Goal: Task Accomplishment & Management: Manage account settings

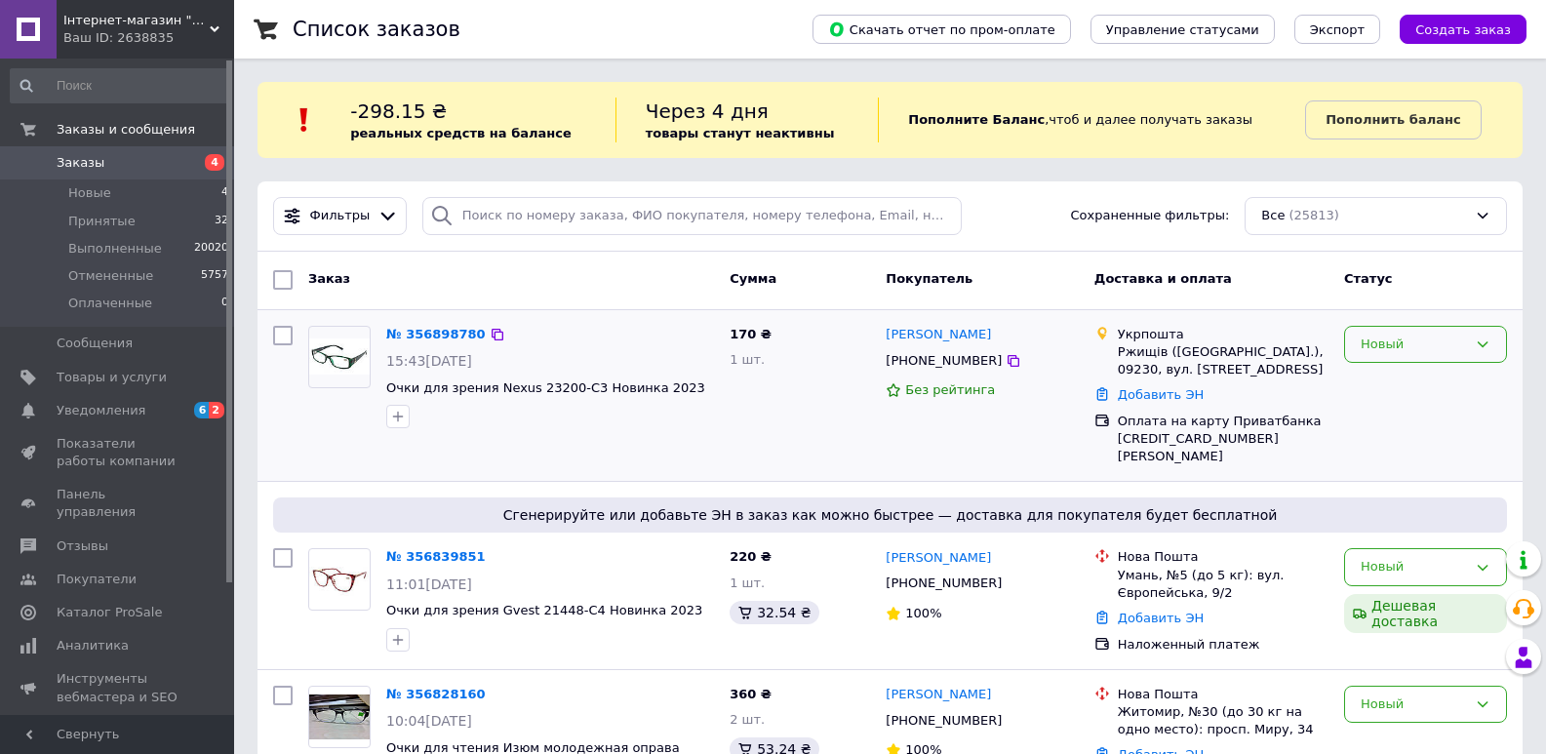
click at [1414, 349] on div "Новый" at bounding box center [1414, 345] width 106 height 20
click at [1418, 392] on li "Принят" at bounding box center [1425, 385] width 161 height 36
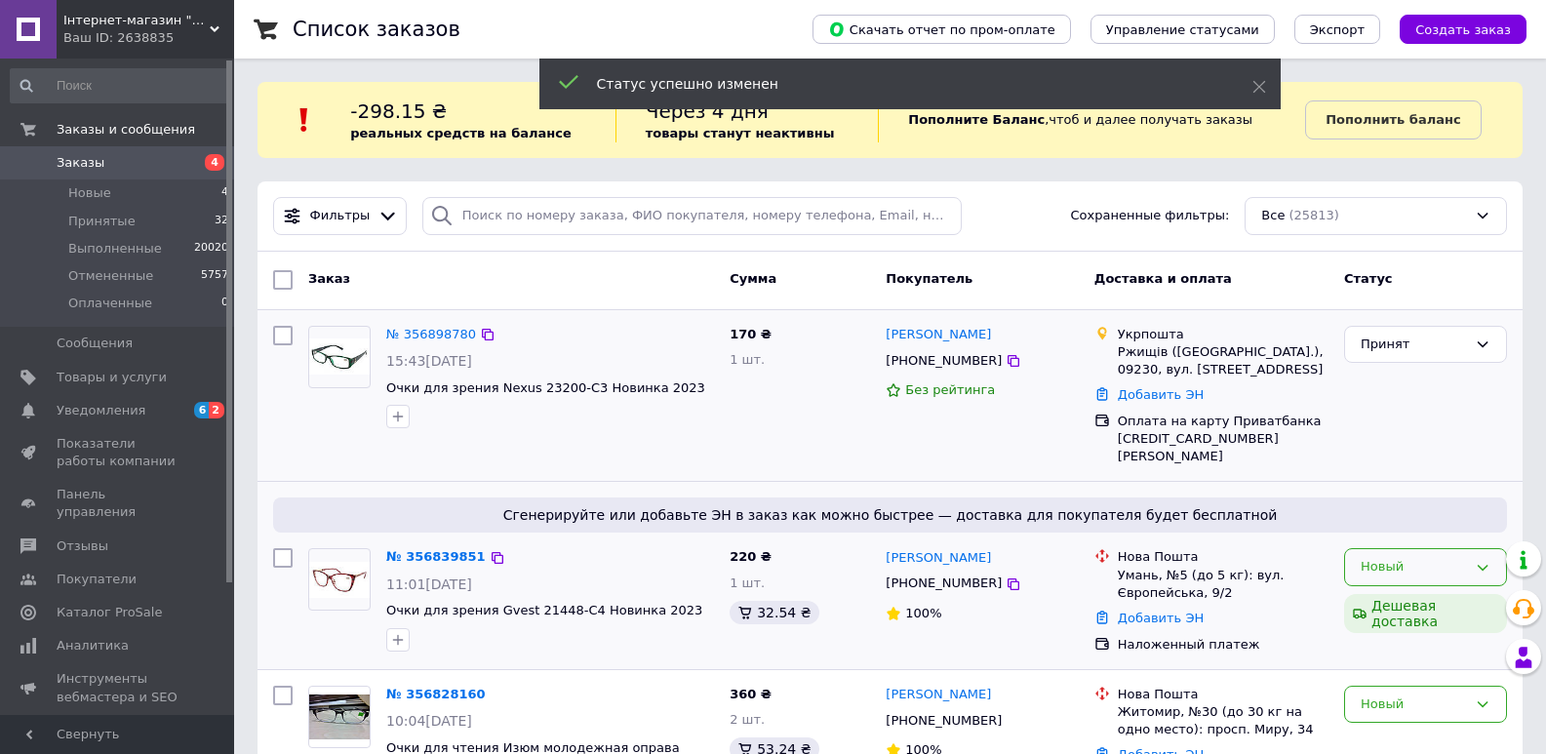
click at [1426, 557] on div "Новый" at bounding box center [1414, 567] width 106 height 20
click at [1411, 605] on li "Принят" at bounding box center [1425, 608] width 161 height 36
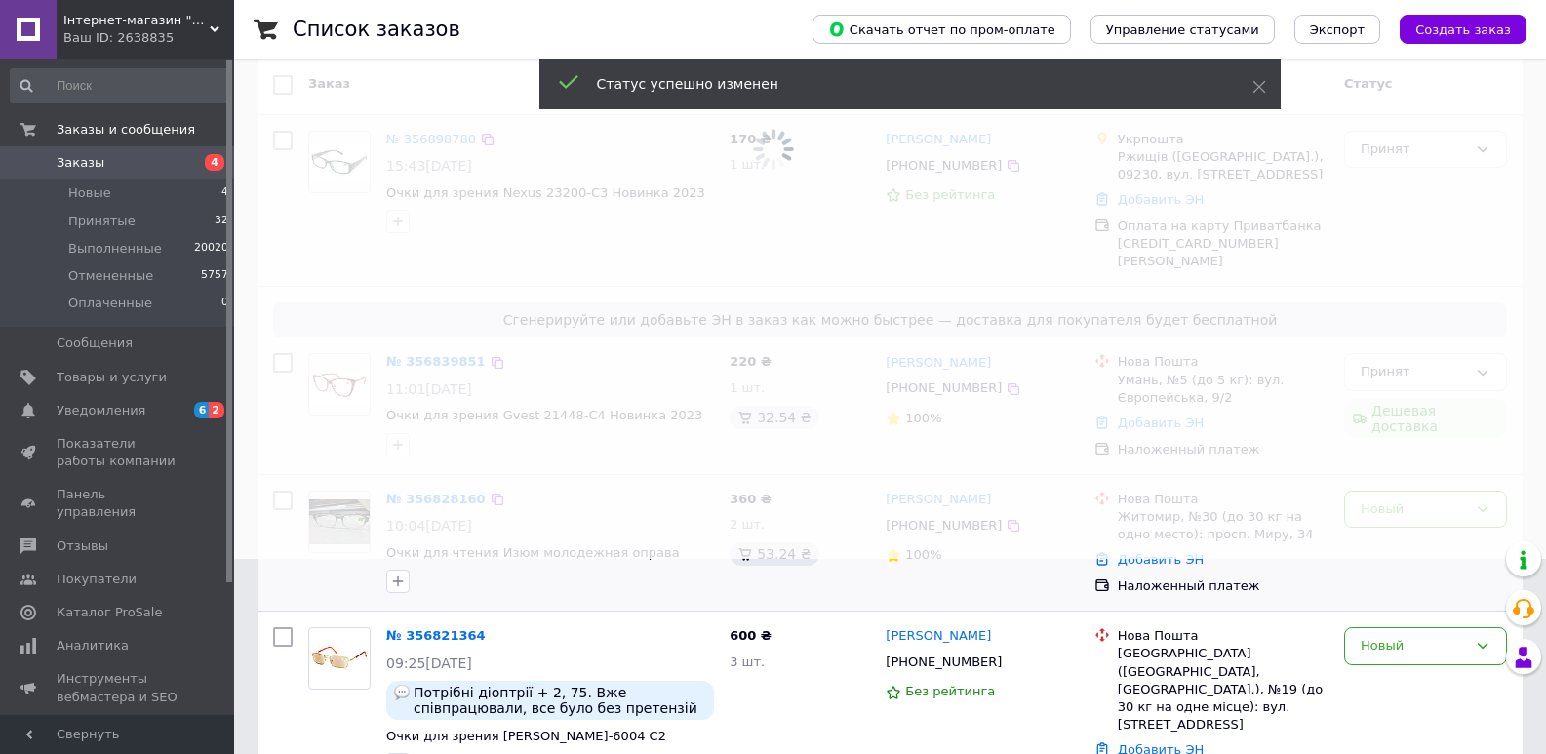
scroll to position [293, 0]
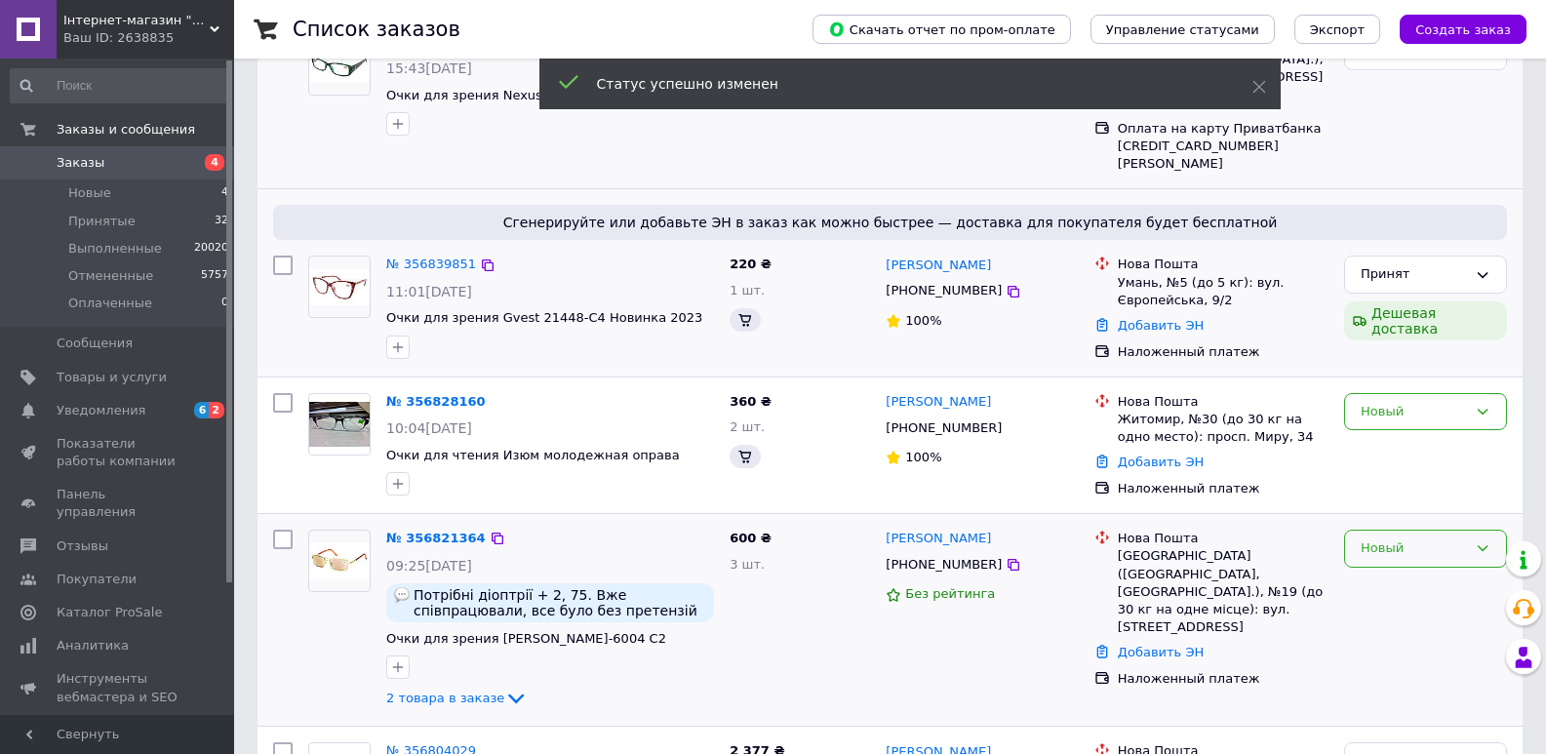
click at [1413, 539] on div "Новый" at bounding box center [1414, 549] width 106 height 20
click at [1401, 572] on li "Принят" at bounding box center [1425, 590] width 161 height 36
click at [1419, 393] on div "Новый" at bounding box center [1425, 412] width 163 height 38
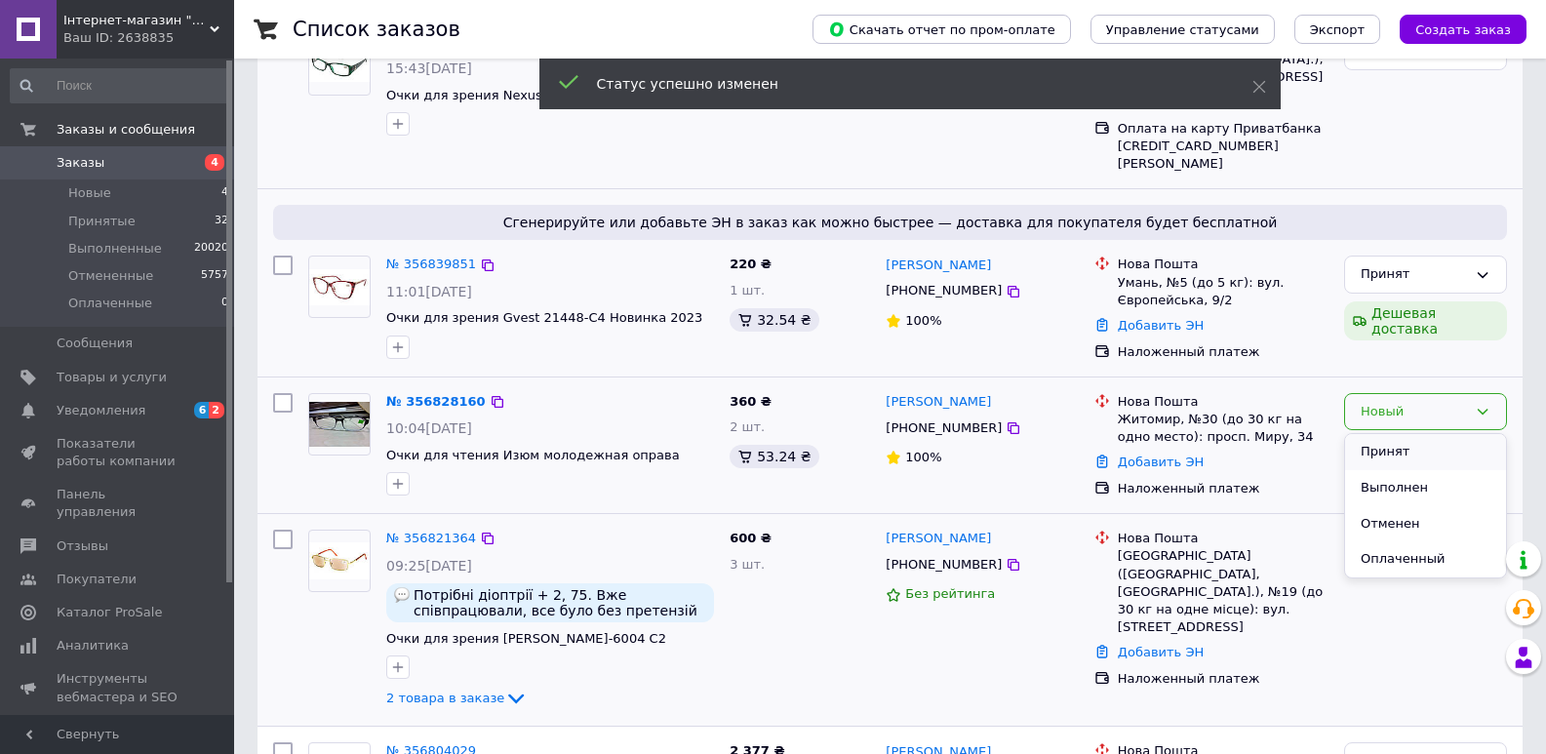
click at [1410, 441] on li "Принят" at bounding box center [1425, 452] width 161 height 36
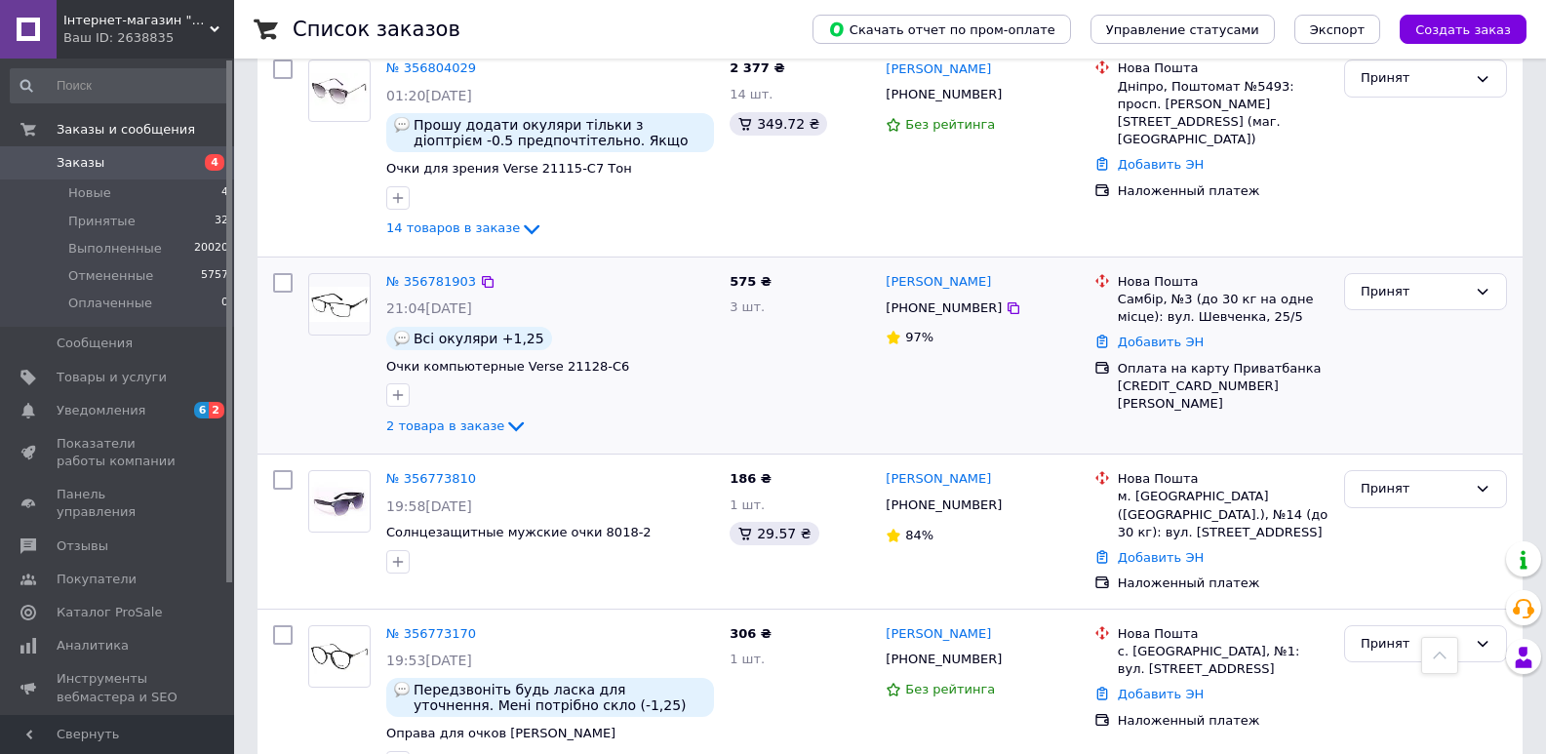
scroll to position [780, 0]
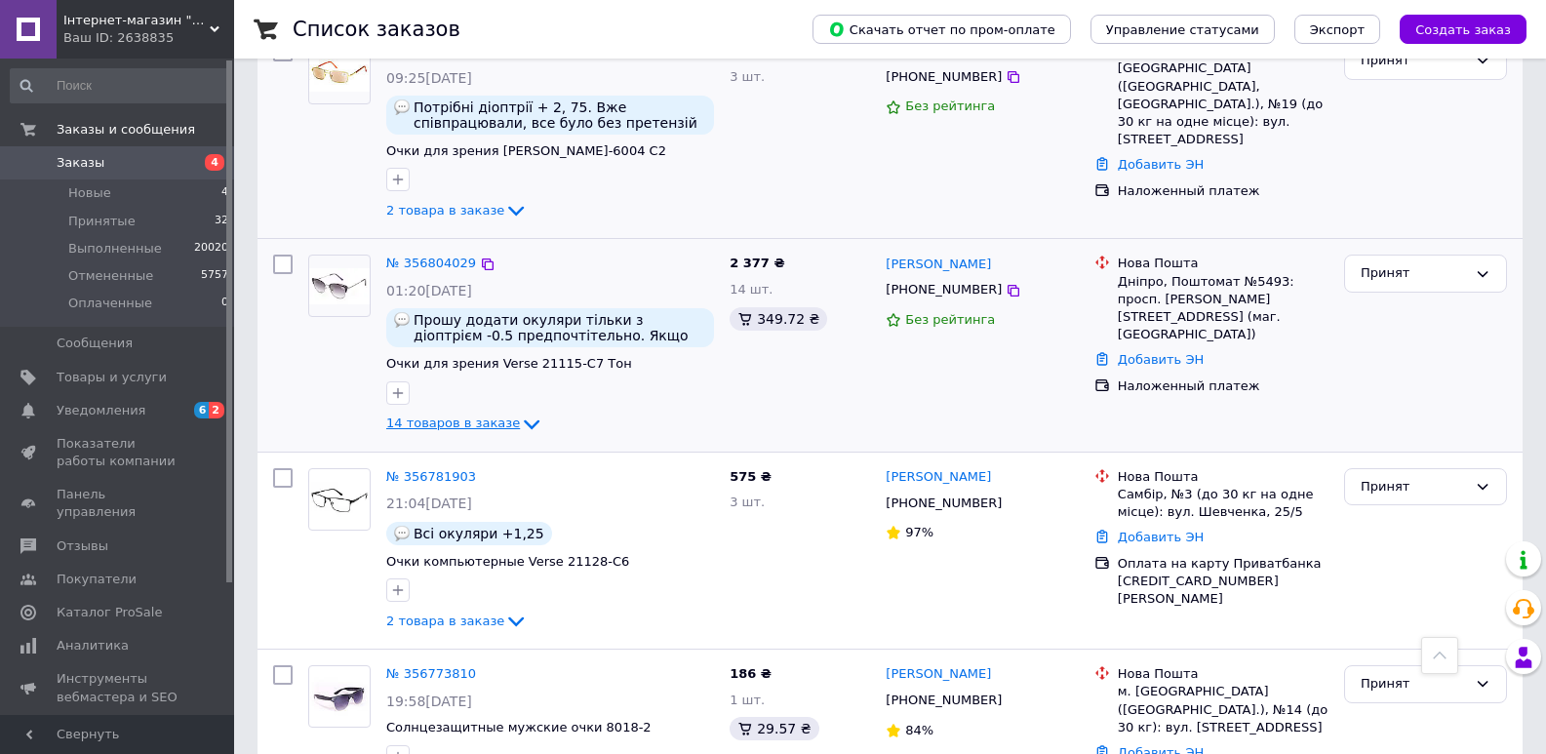
click at [520, 413] on icon at bounding box center [531, 424] width 23 height 23
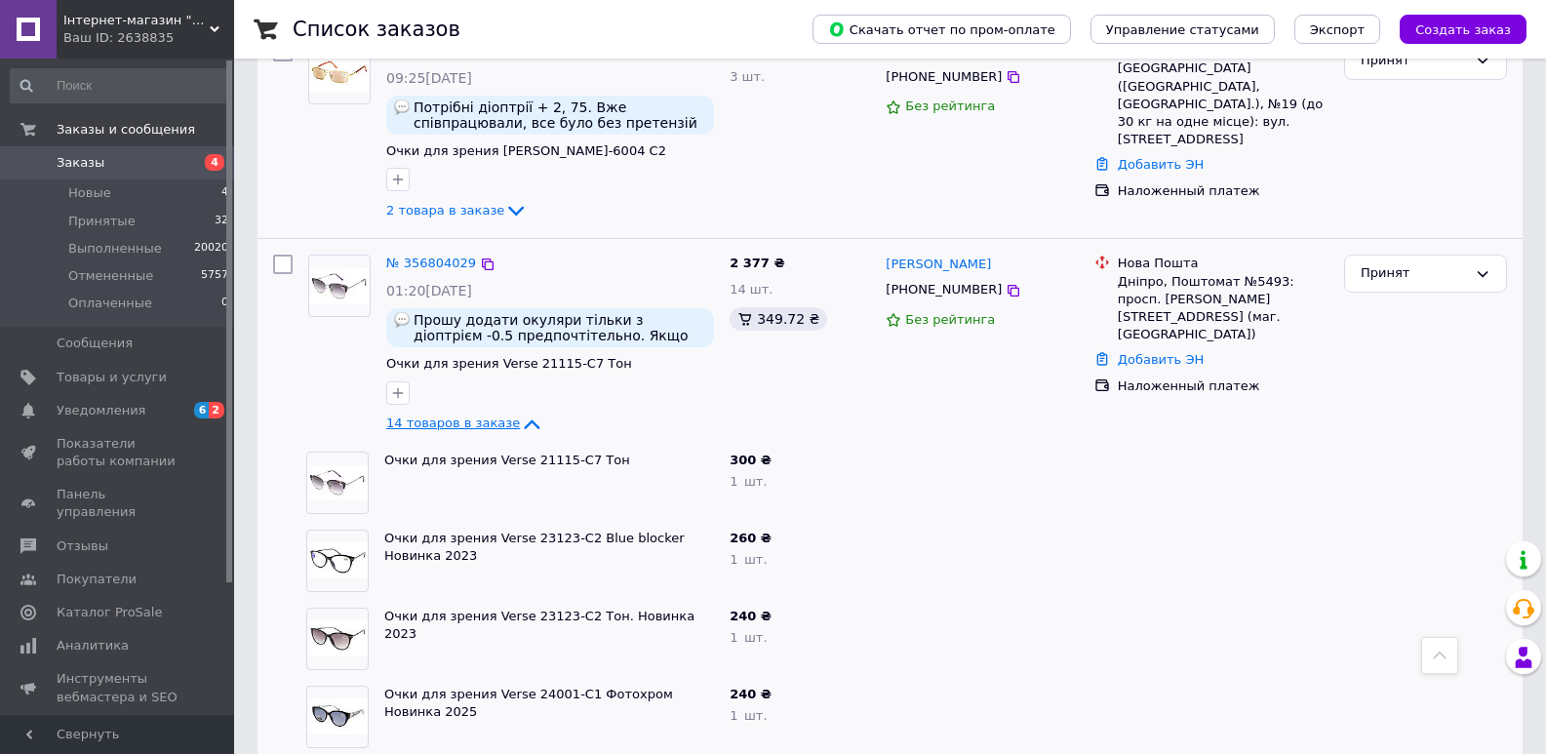
click at [525, 420] on icon at bounding box center [533, 425] width 16 height 10
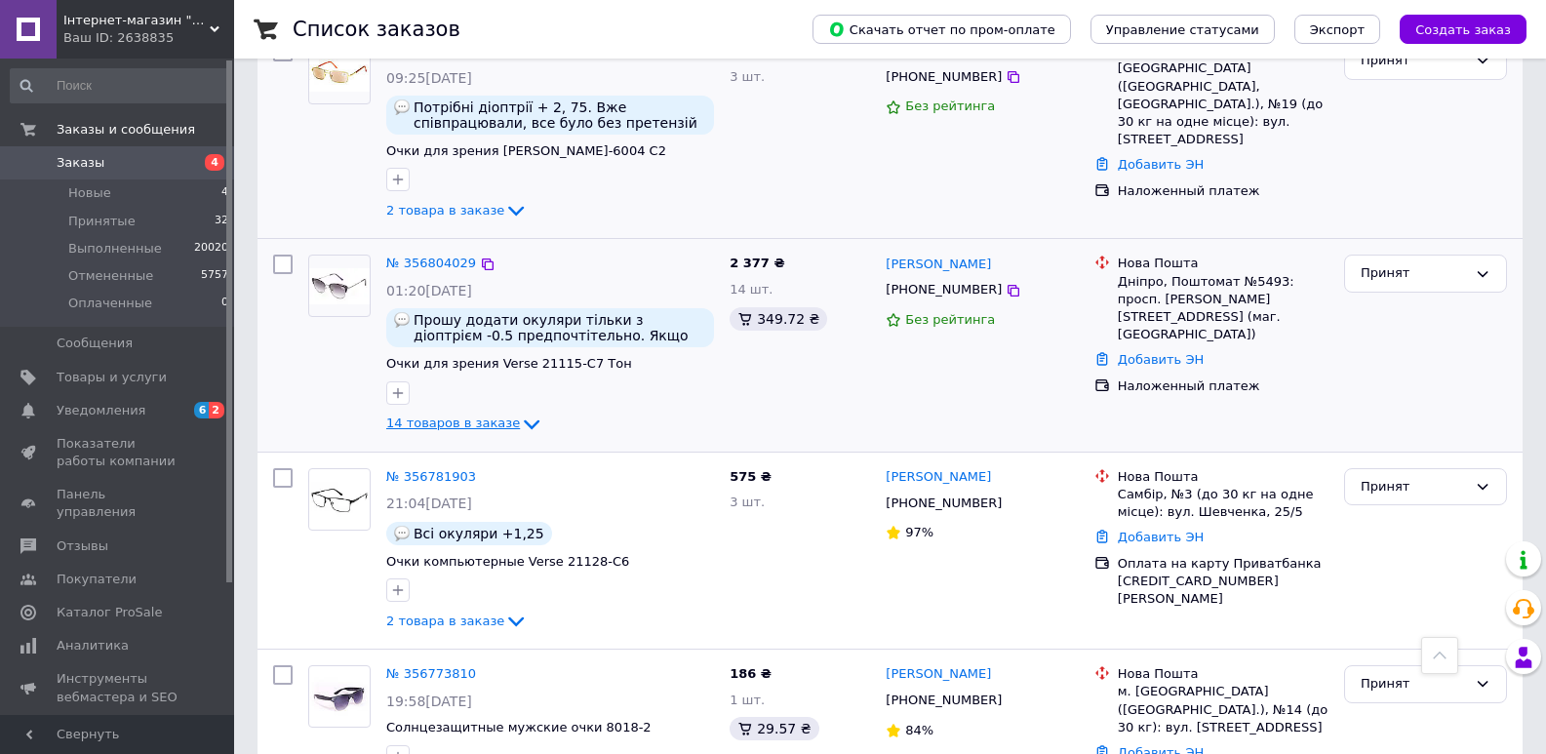
click at [520, 413] on icon at bounding box center [531, 424] width 23 height 23
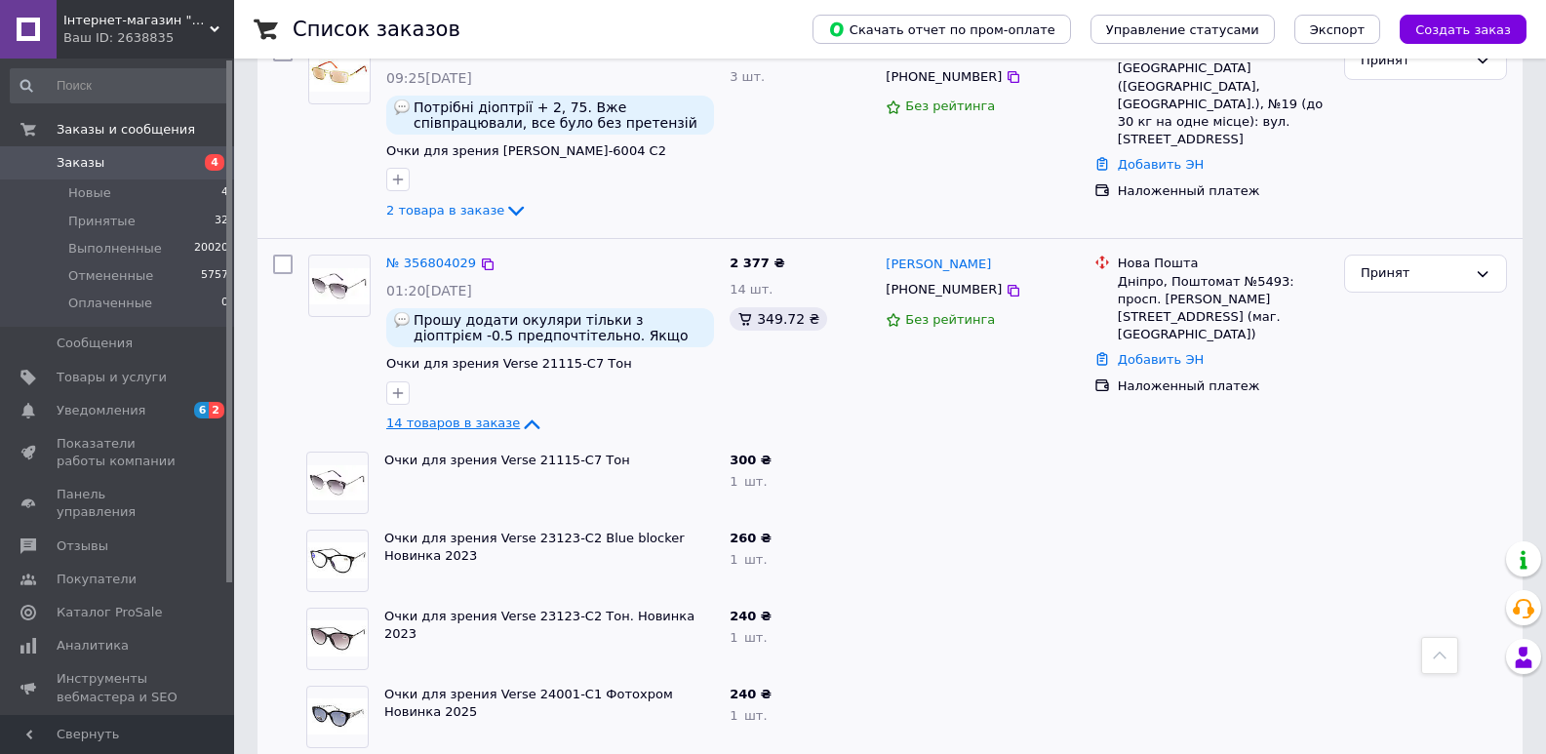
click at [525, 420] on icon at bounding box center [533, 425] width 16 height 10
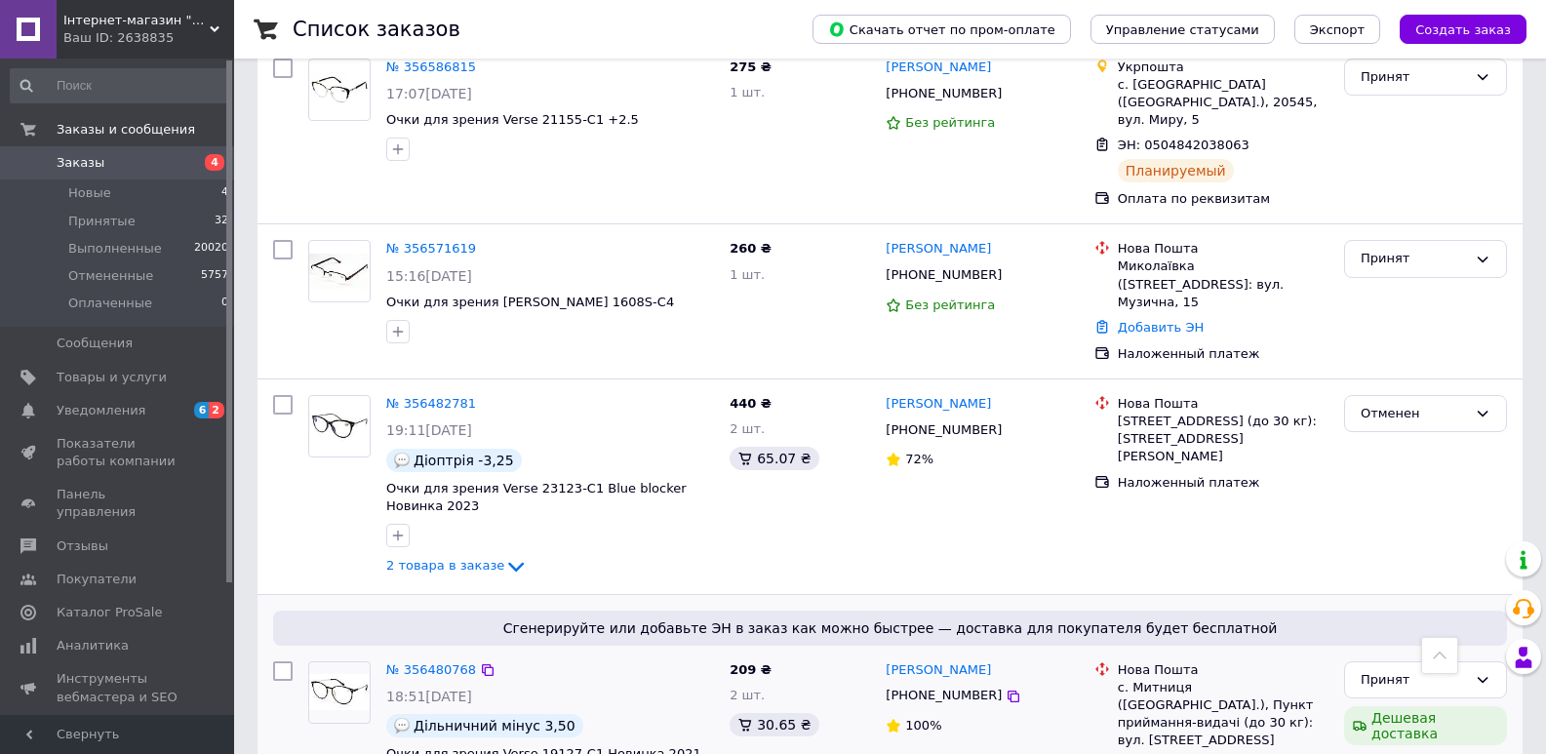
scroll to position [2634, 0]
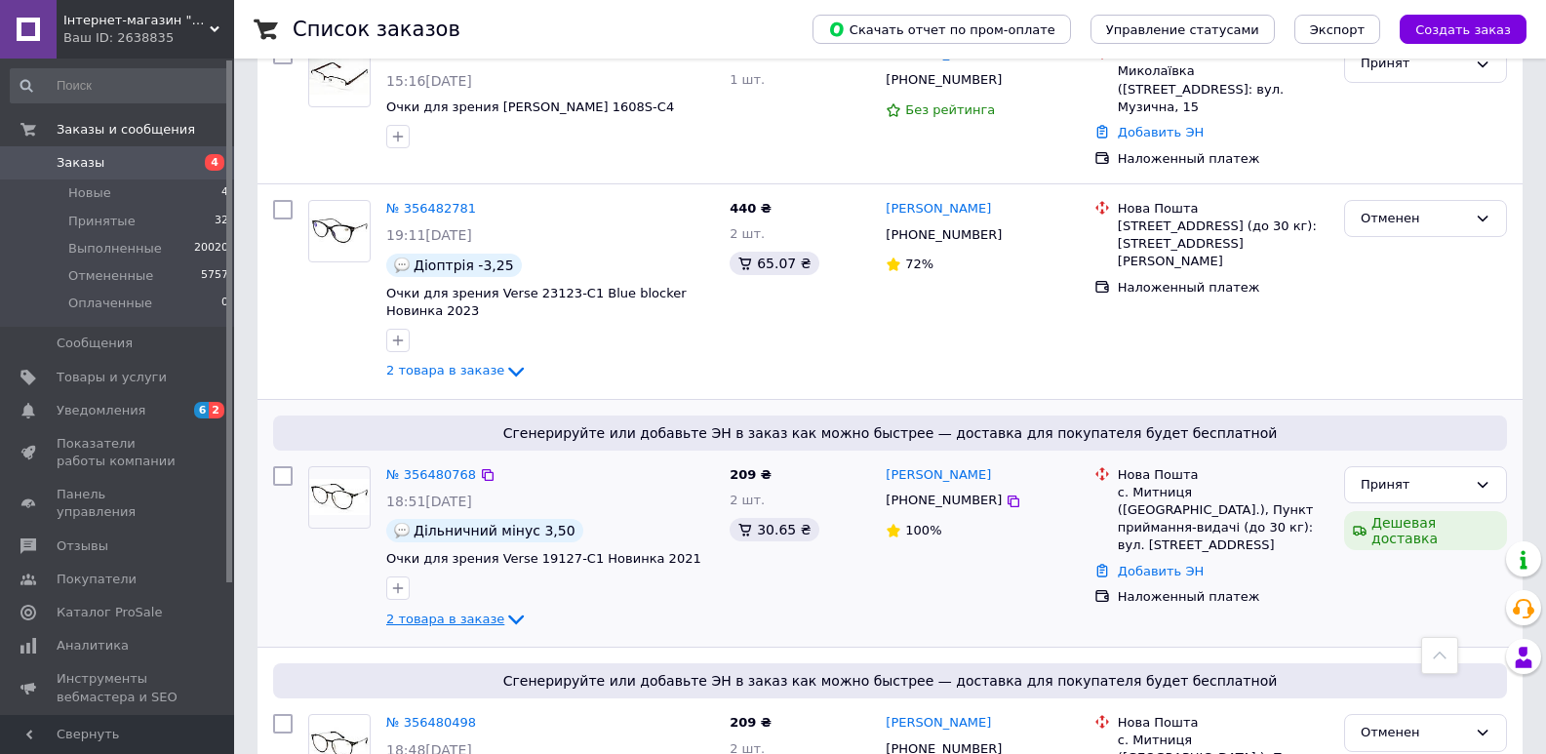
click at [504, 608] on icon at bounding box center [515, 619] width 23 height 23
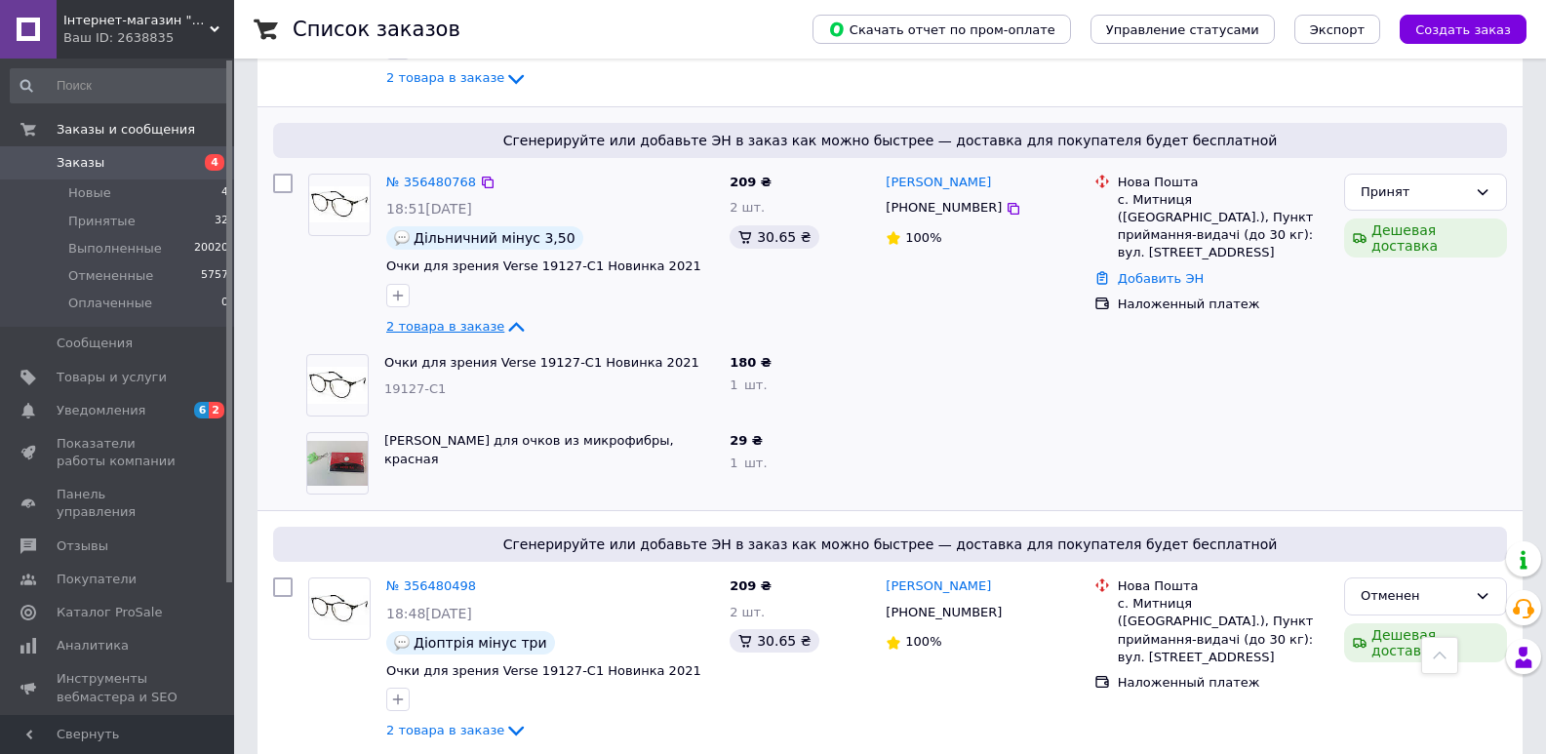
scroll to position [2732, 0]
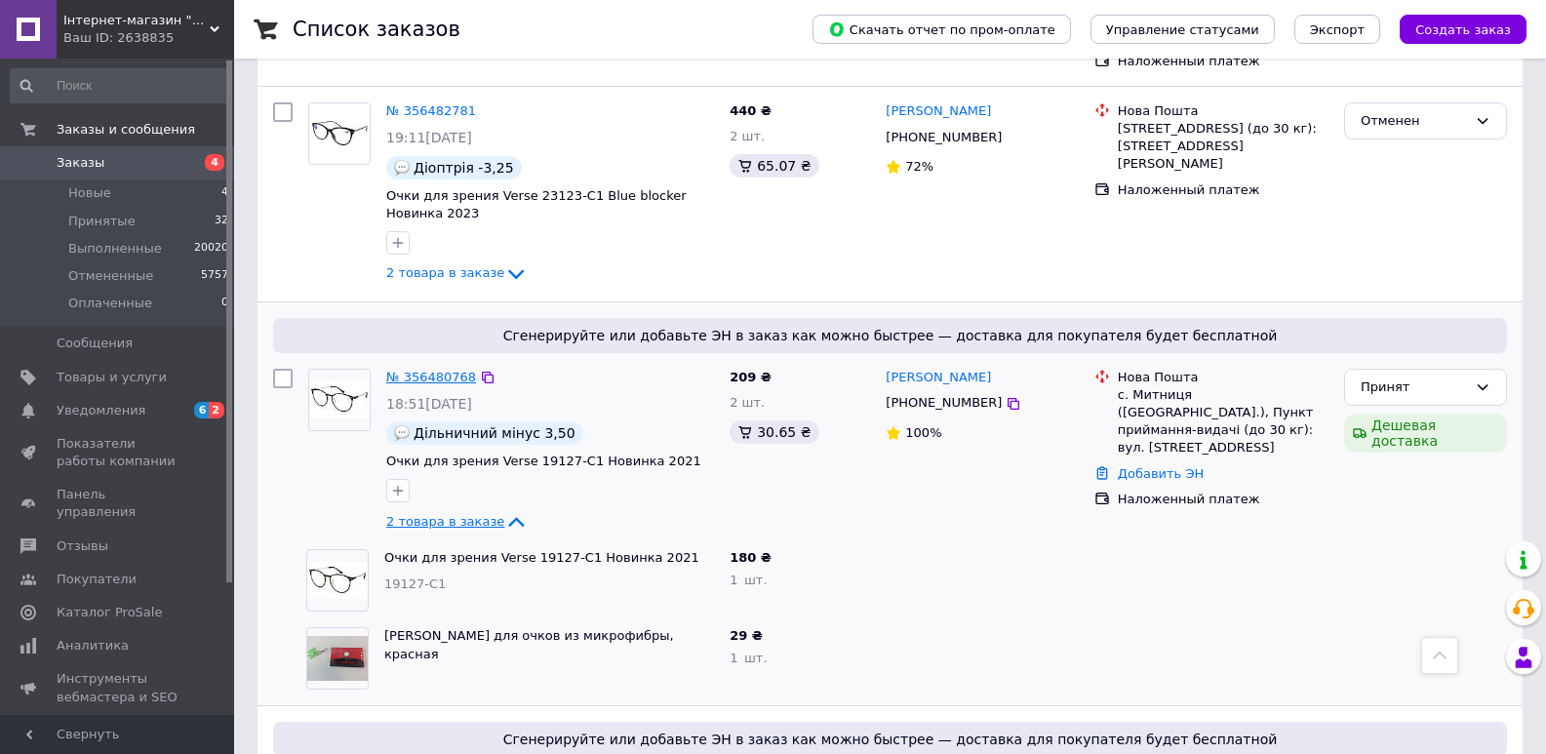
click at [446, 370] on link "№ 356480768" at bounding box center [431, 377] width 90 height 15
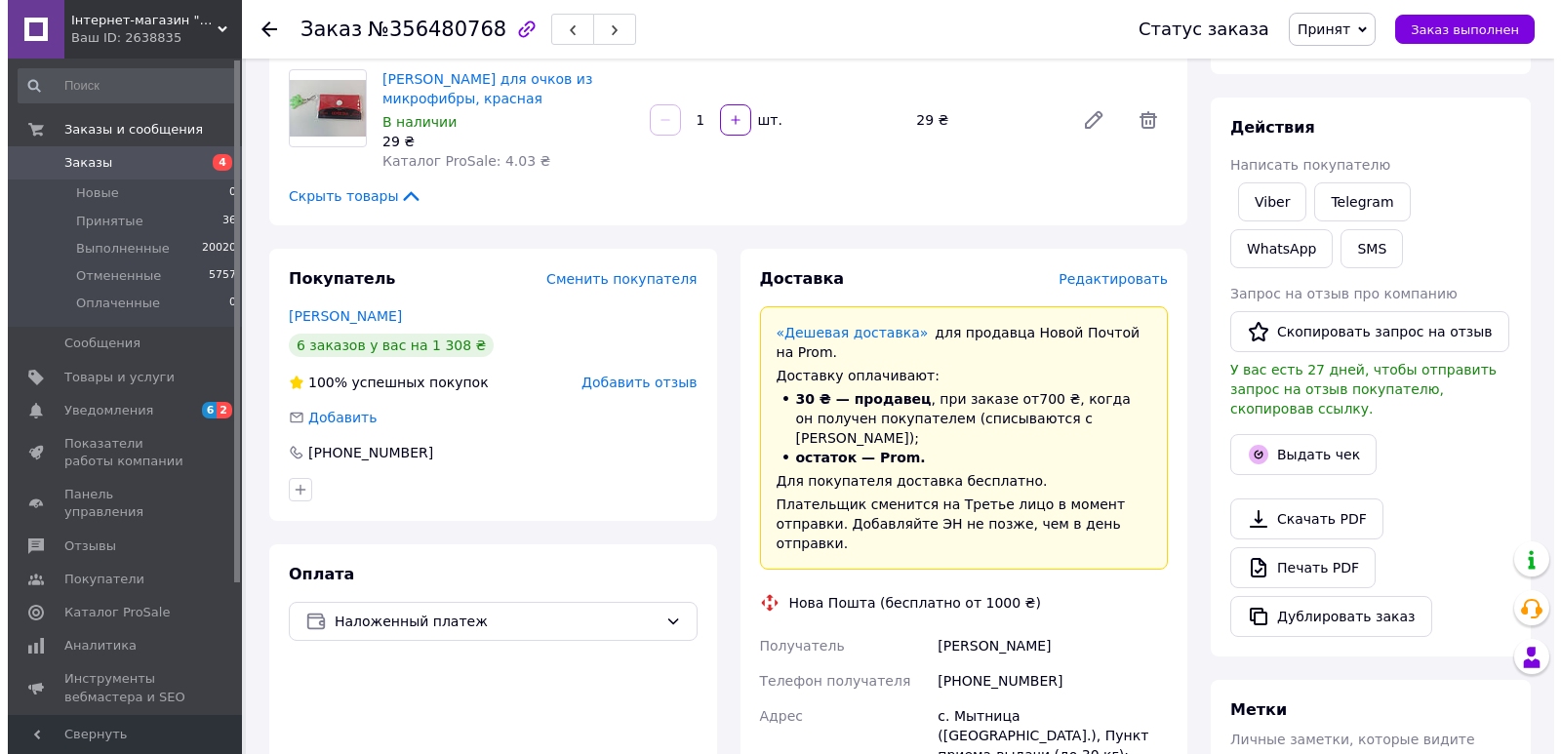
scroll to position [488, 0]
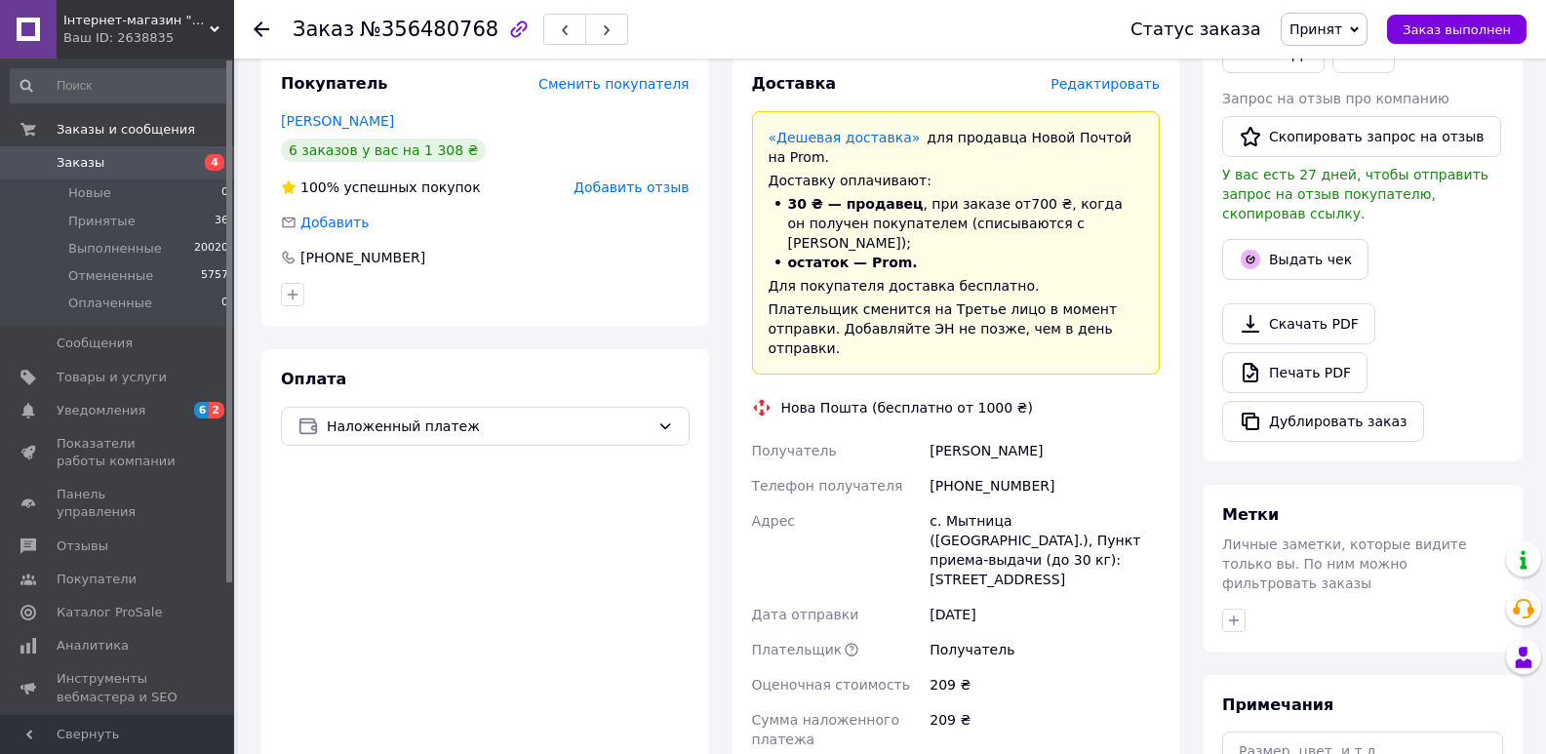
click at [1112, 83] on span "Редактировать" at bounding box center [1105, 84] width 109 height 16
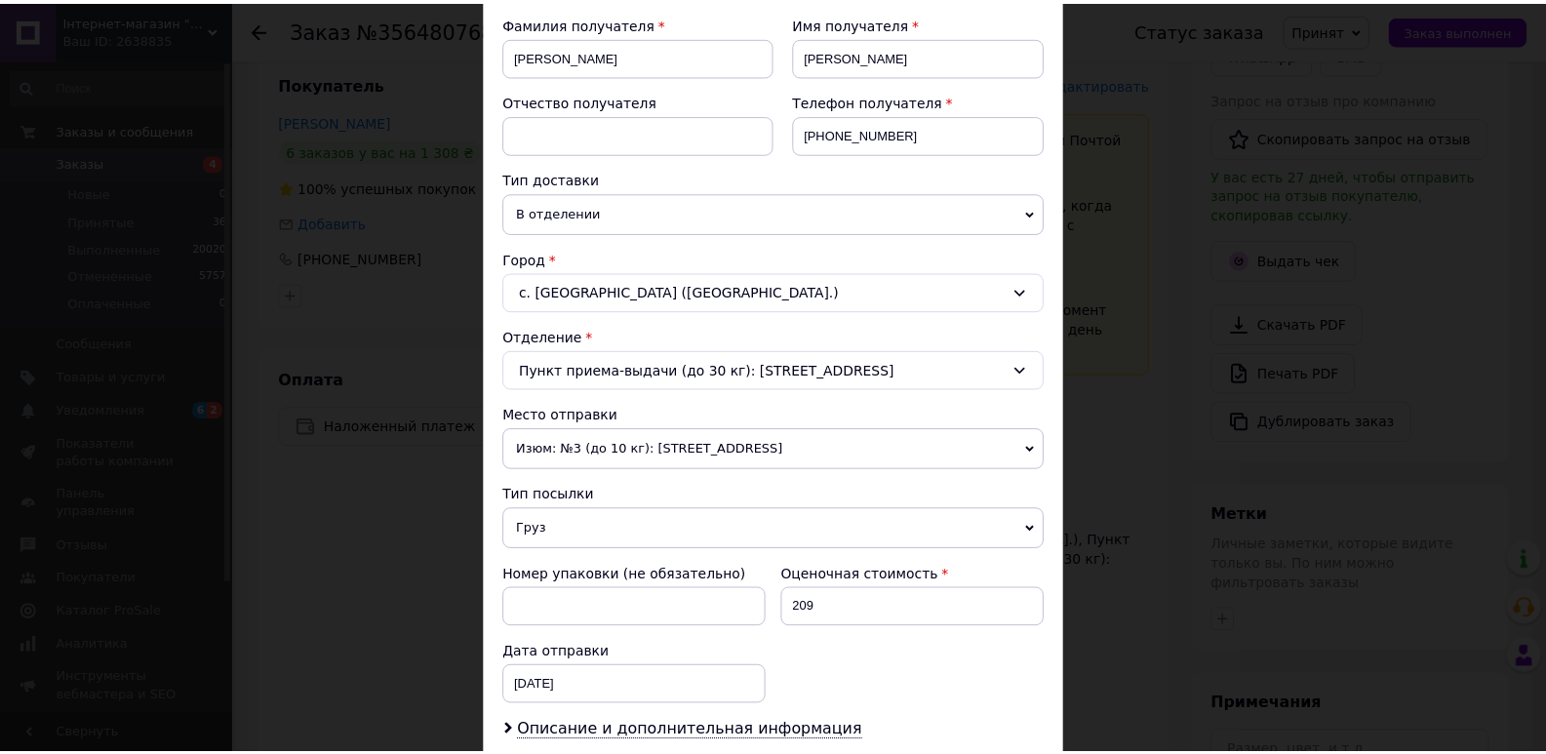
scroll to position [683, 0]
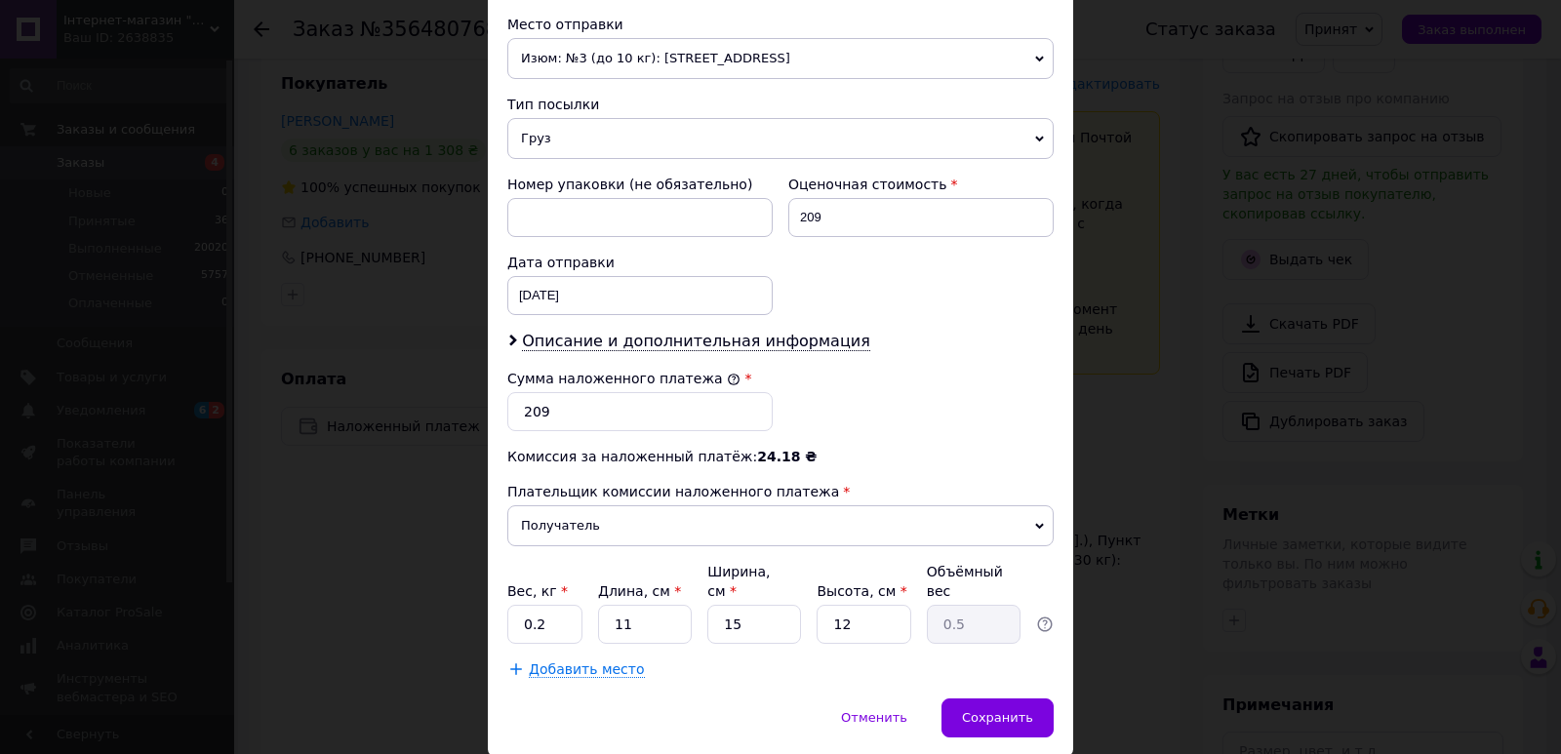
click at [1152, 353] on div "× Редактирование доставки Способ доставки Нова Пошта (бесплатно от 1000 ₴) Плат…" at bounding box center [780, 377] width 1561 height 754
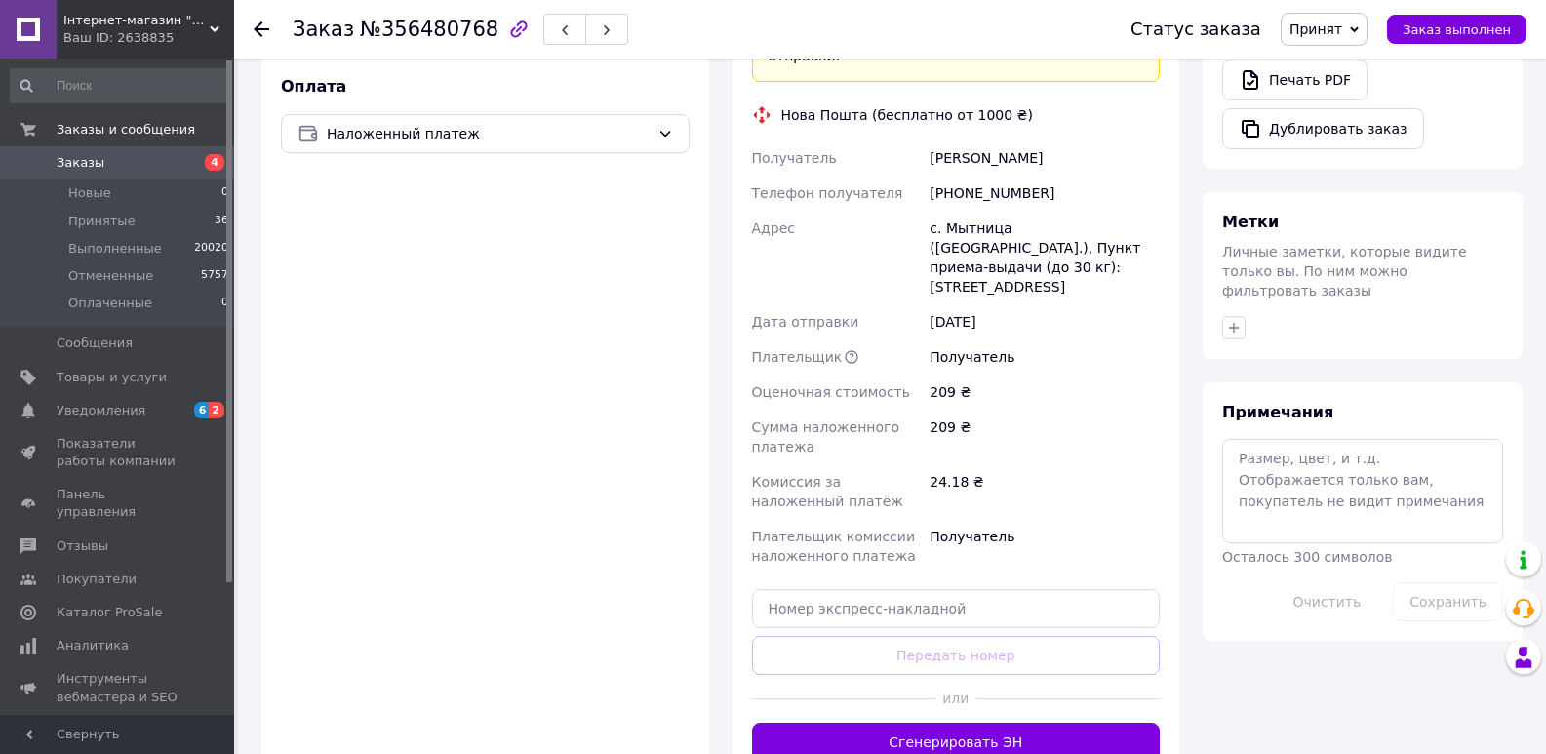
scroll to position [940, 0]
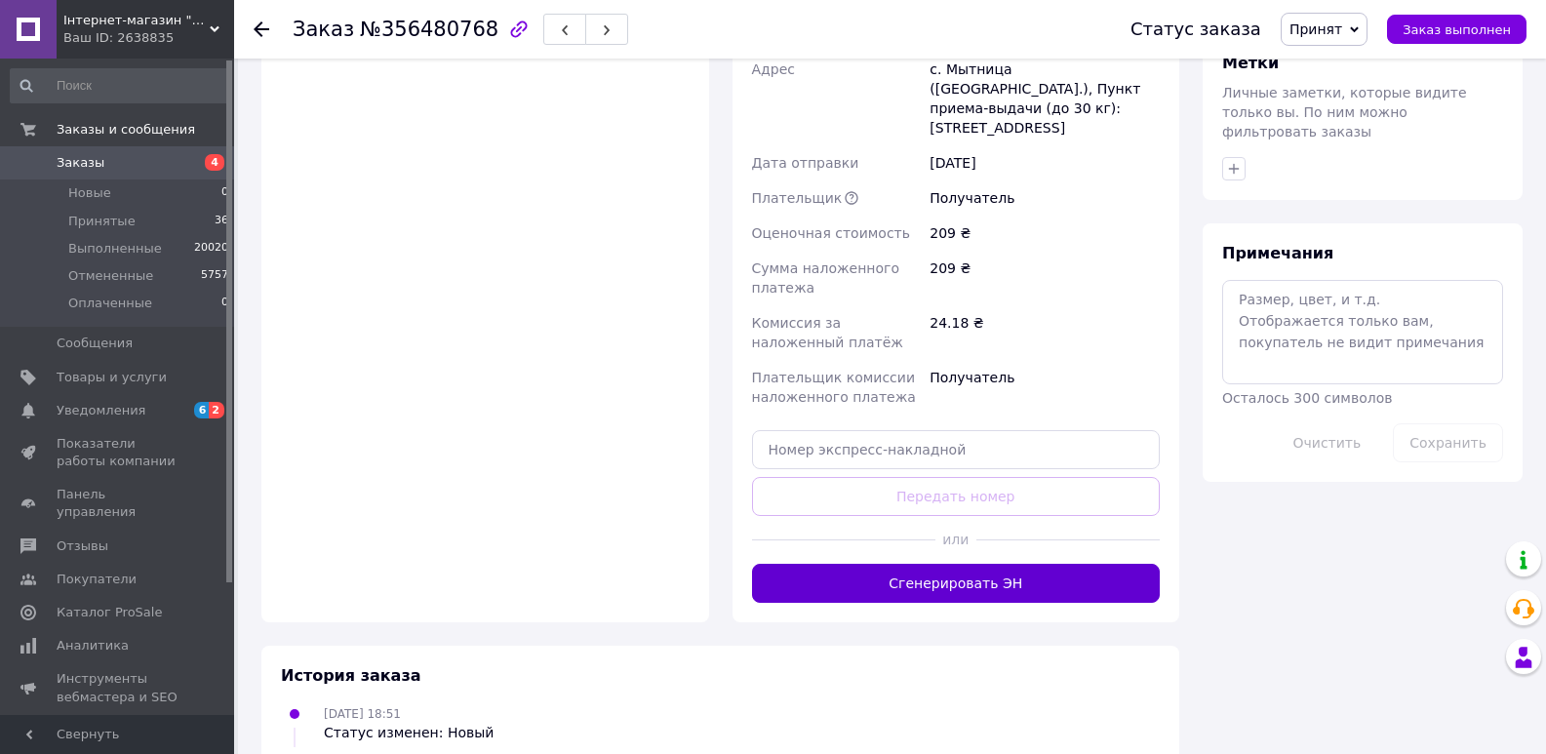
click at [1000, 564] on button "Сгенерировать ЭН" at bounding box center [956, 583] width 409 height 39
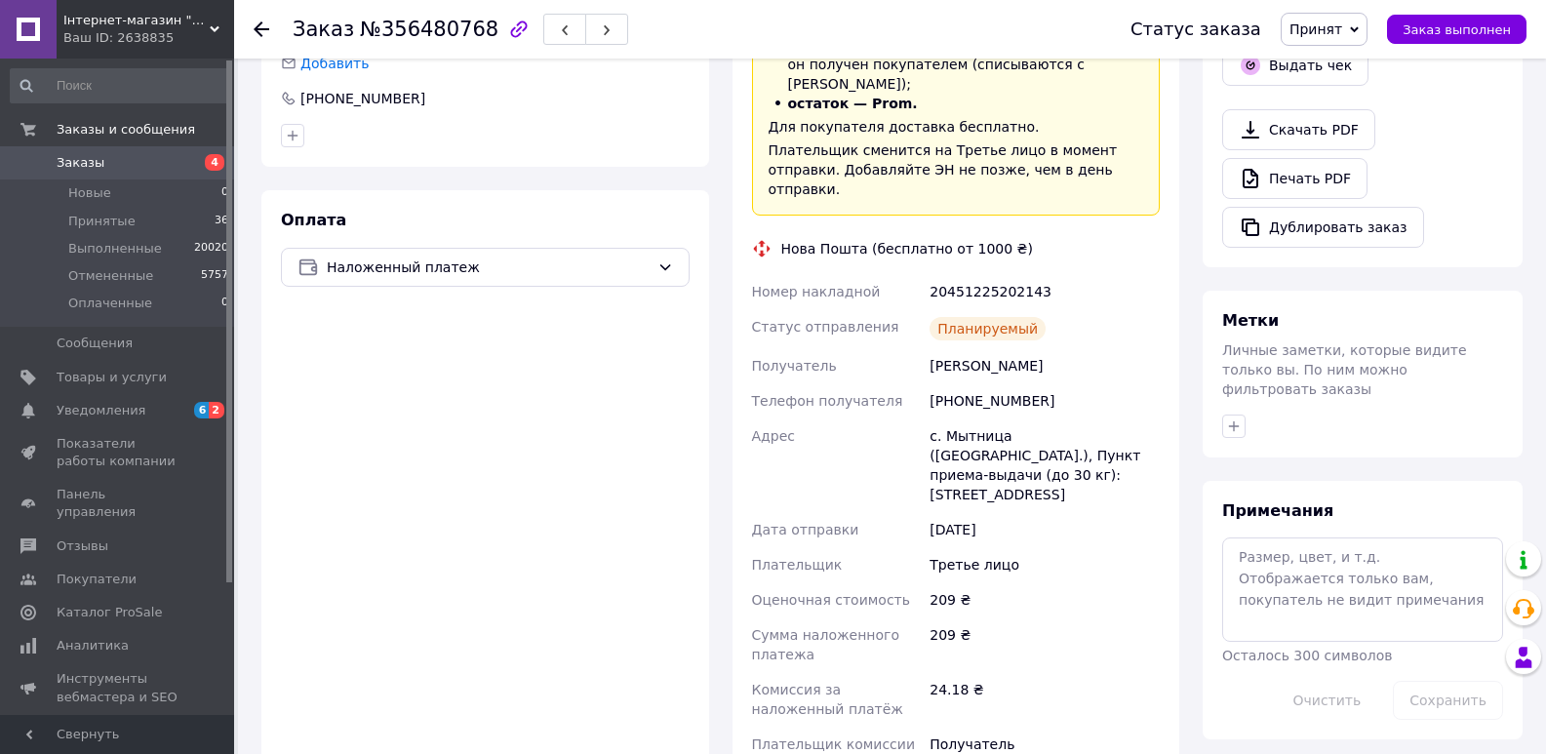
scroll to position [452, 0]
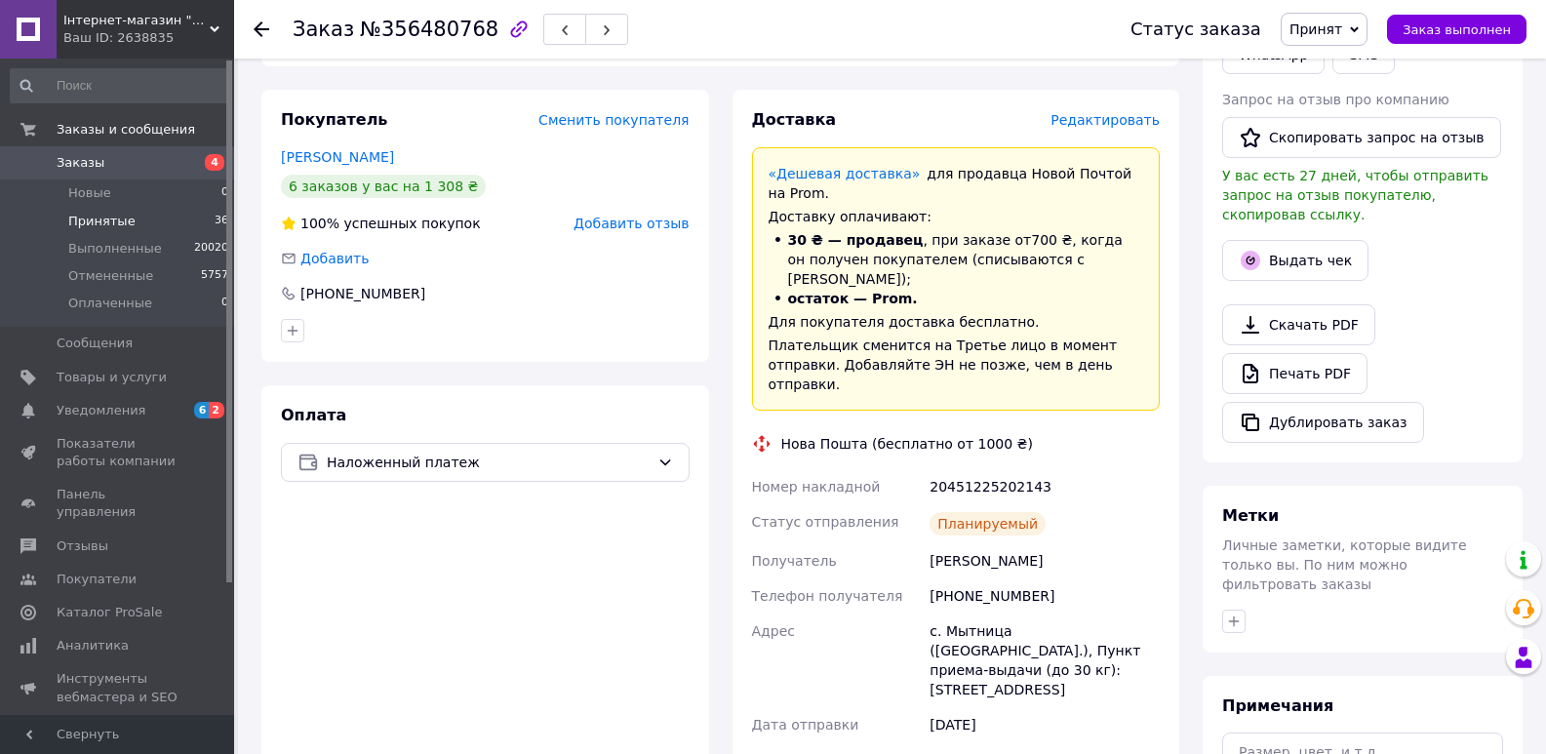
click at [196, 220] on li "Принятые 36" at bounding box center [120, 221] width 240 height 27
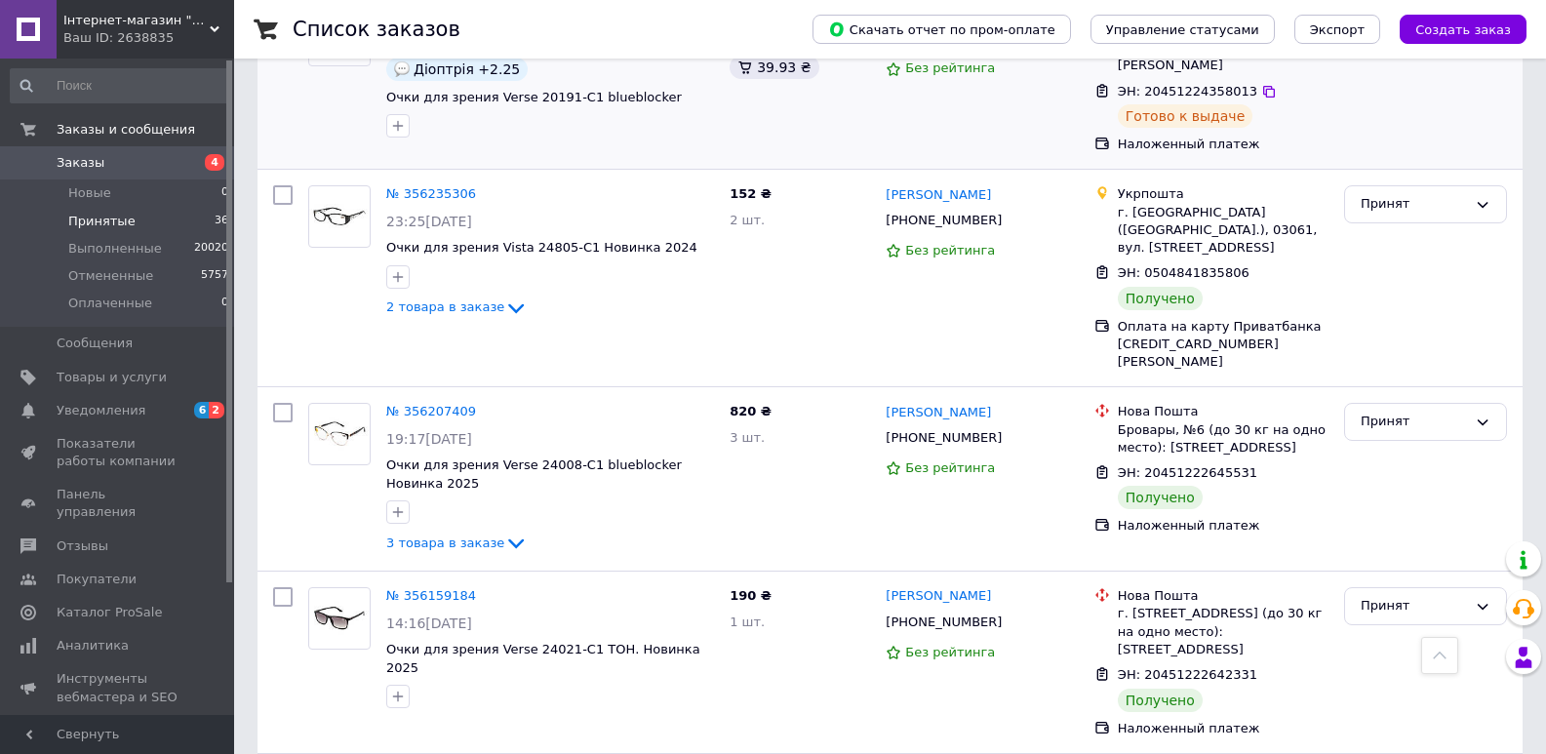
scroll to position [3420, 0]
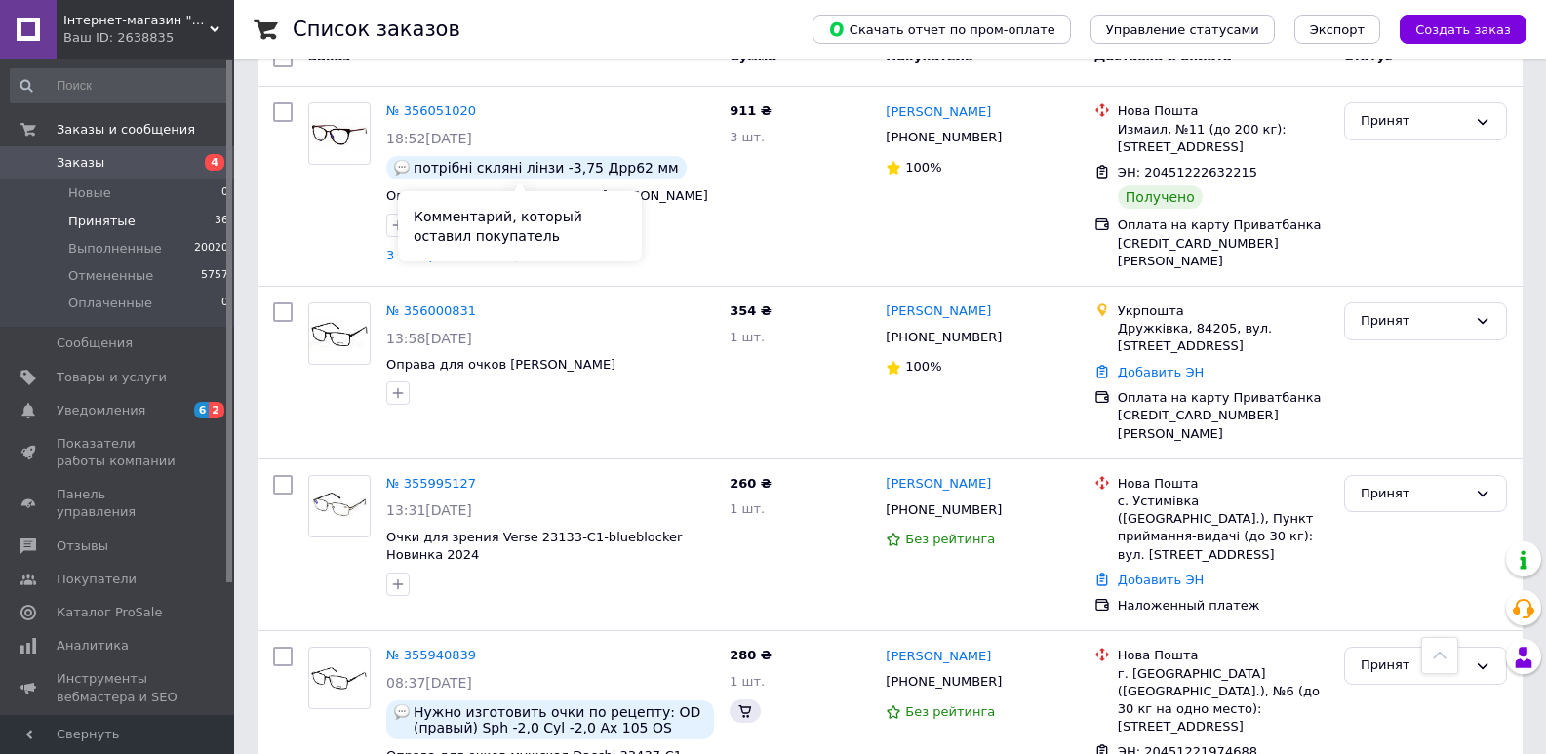
scroll to position [390, 0]
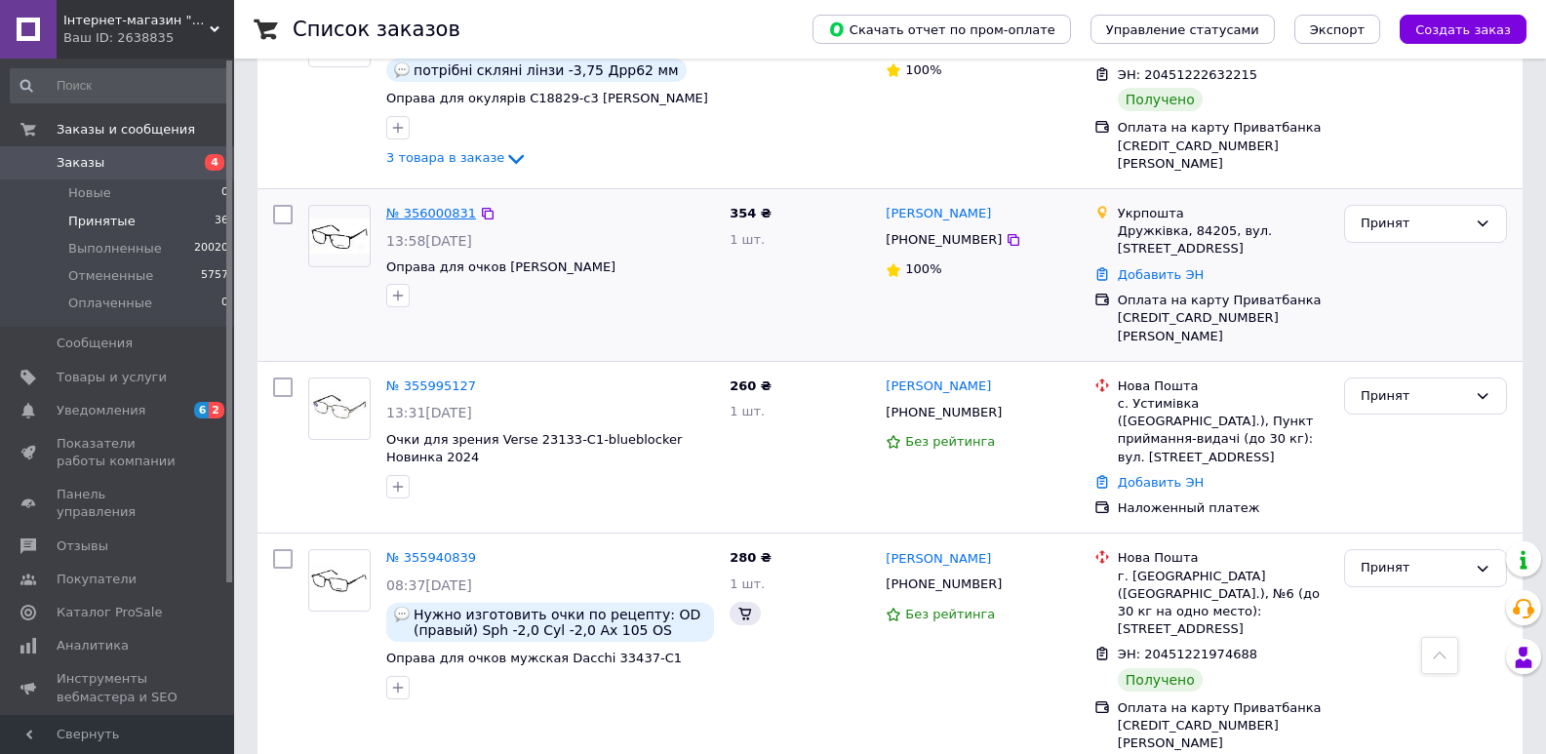
click at [432, 207] on link "№ 356000831" at bounding box center [431, 213] width 90 height 15
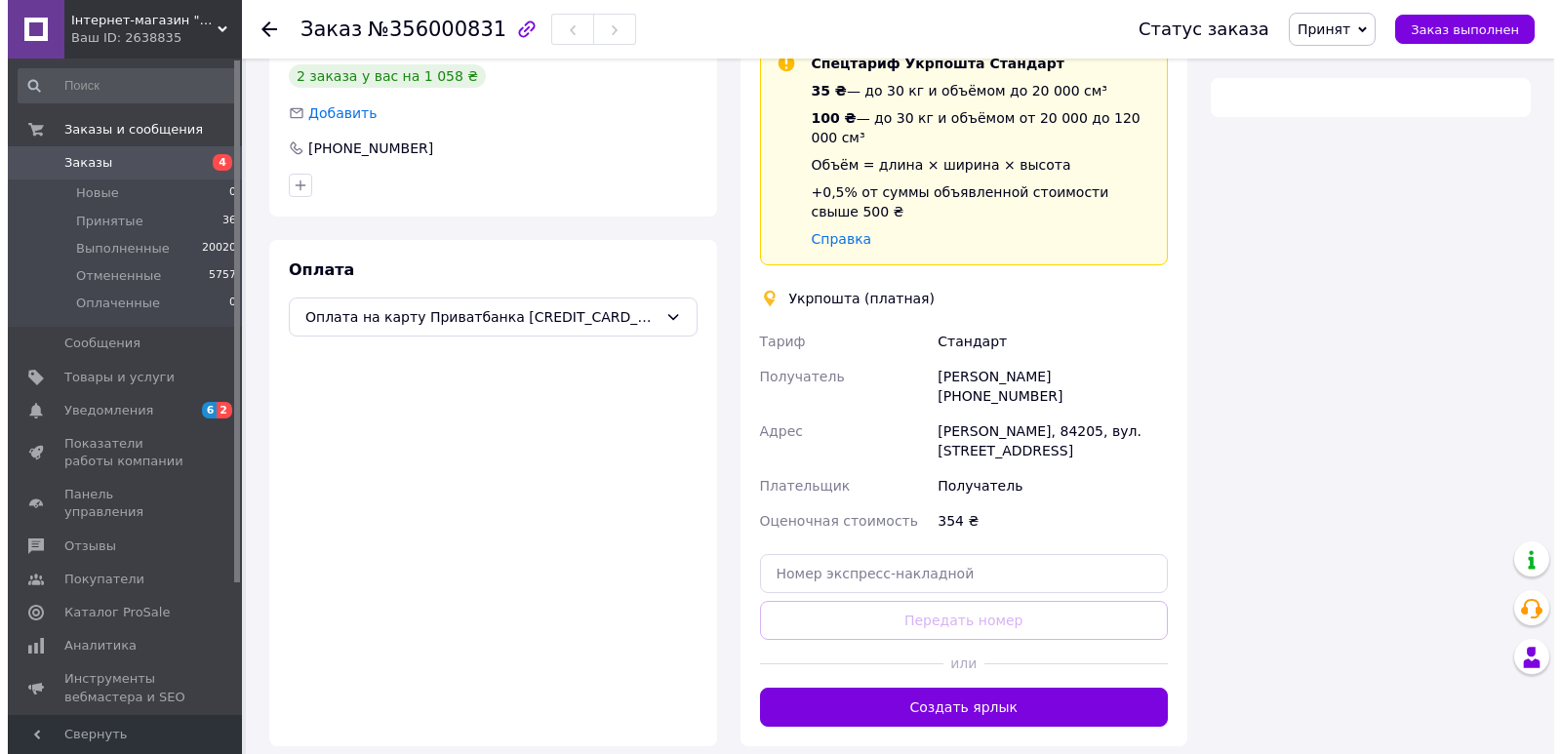
scroll to position [176, 0]
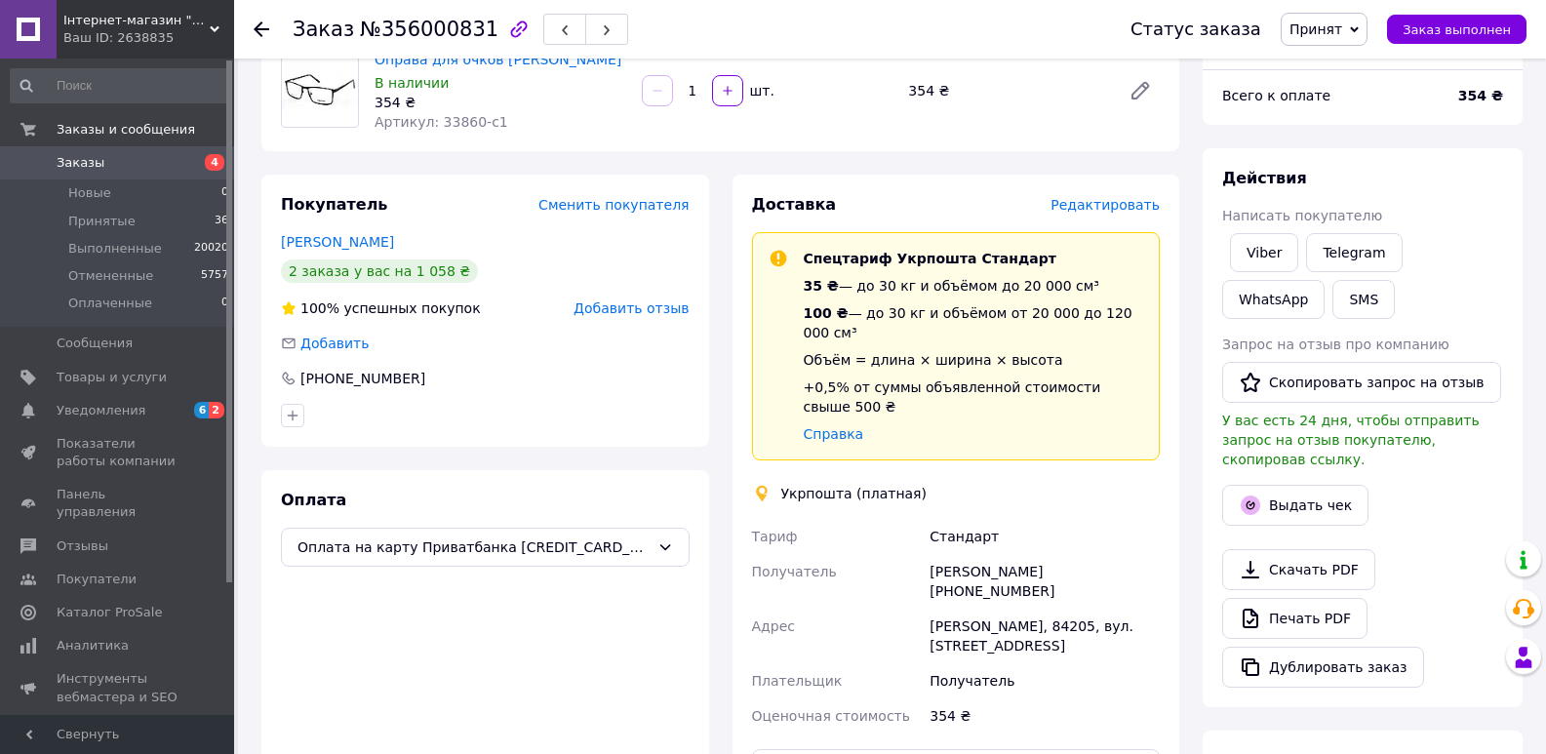
click at [1133, 203] on span "Редактировать" at bounding box center [1105, 205] width 109 height 16
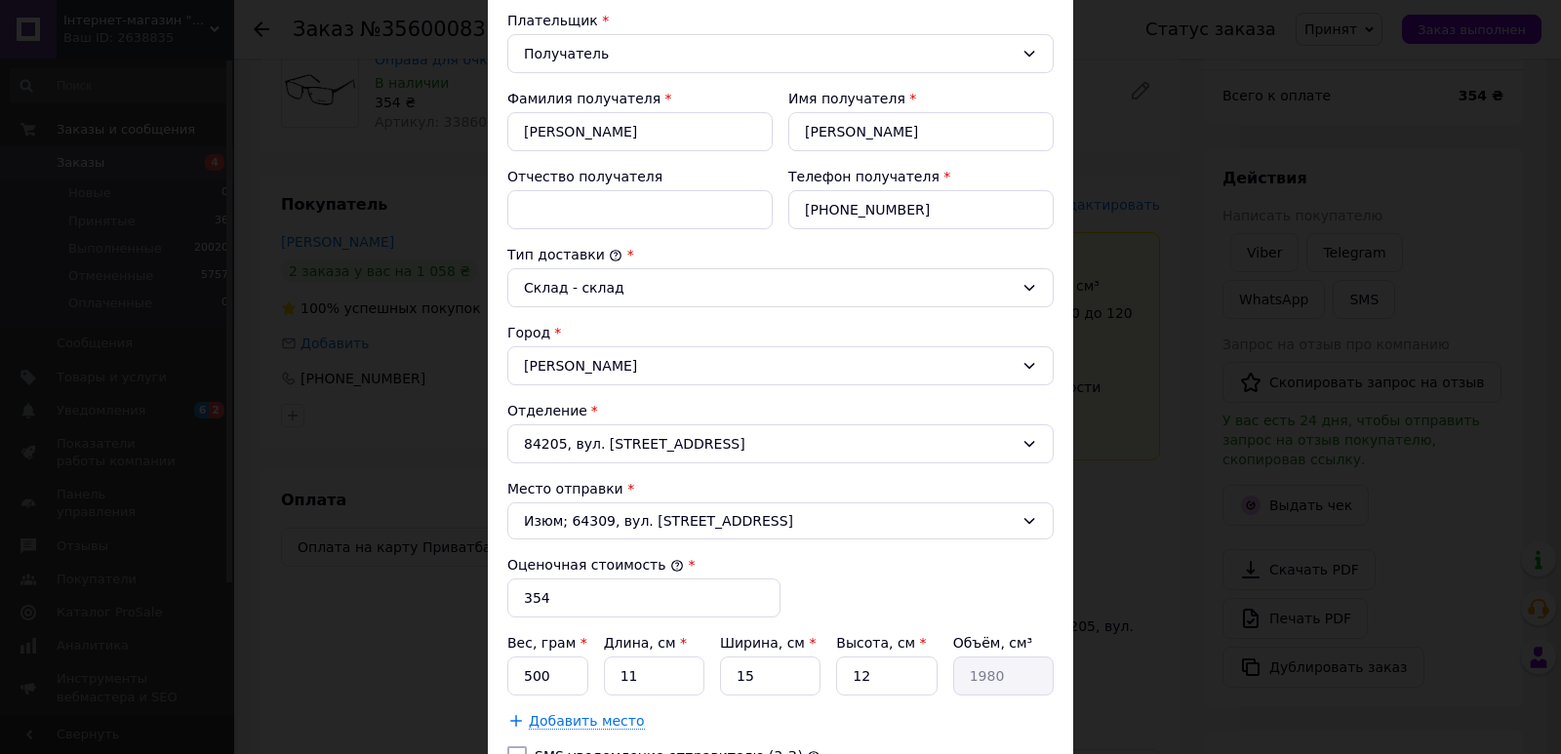
scroll to position [537, 0]
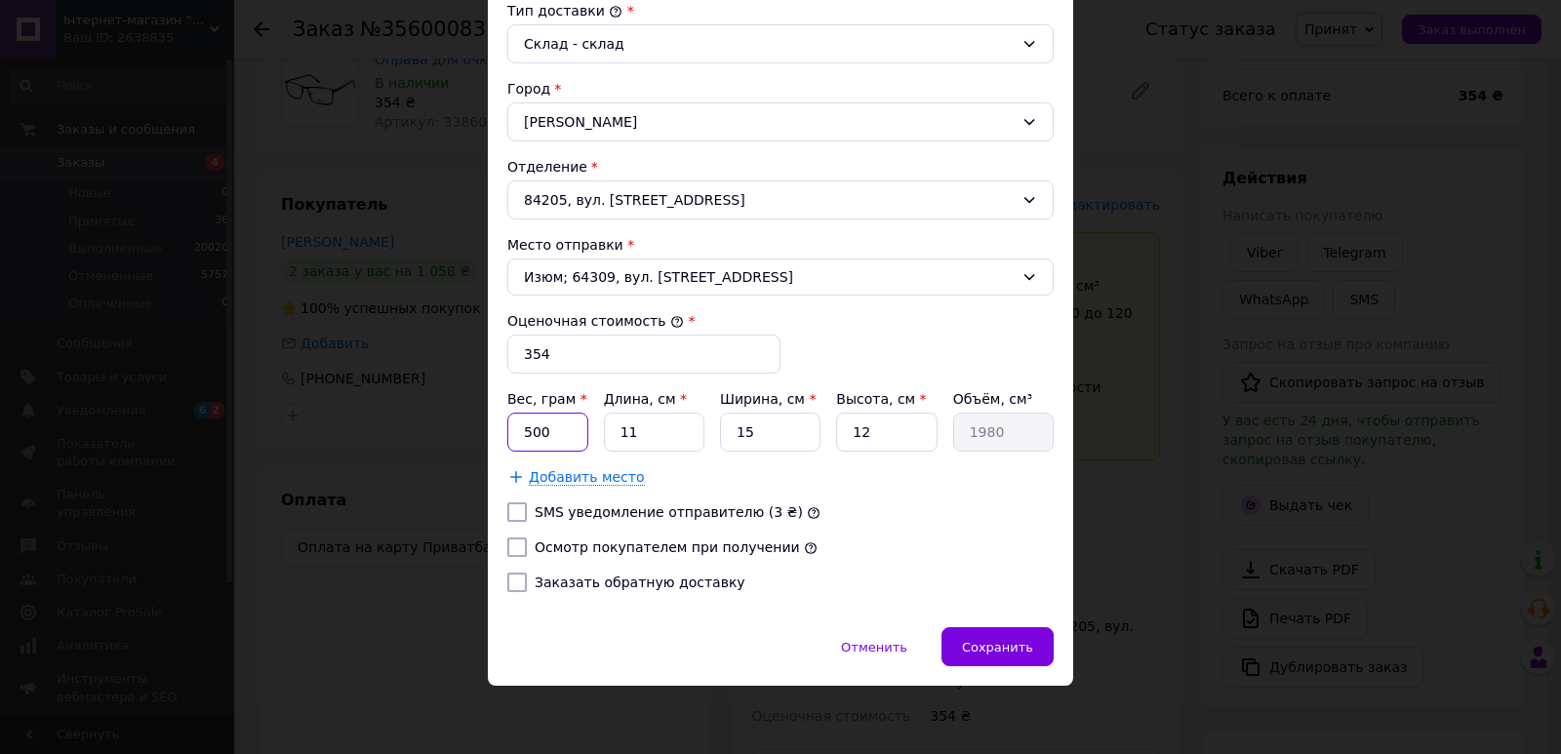
drag, startPoint x: 525, startPoint y: 430, endPoint x: 511, endPoint y: 432, distance: 13.8
click at [511, 432] on input "500" at bounding box center [547, 432] width 81 height 39
type input "200"
click at [1006, 647] on span "Сохранить" at bounding box center [997, 647] width 71 height 15
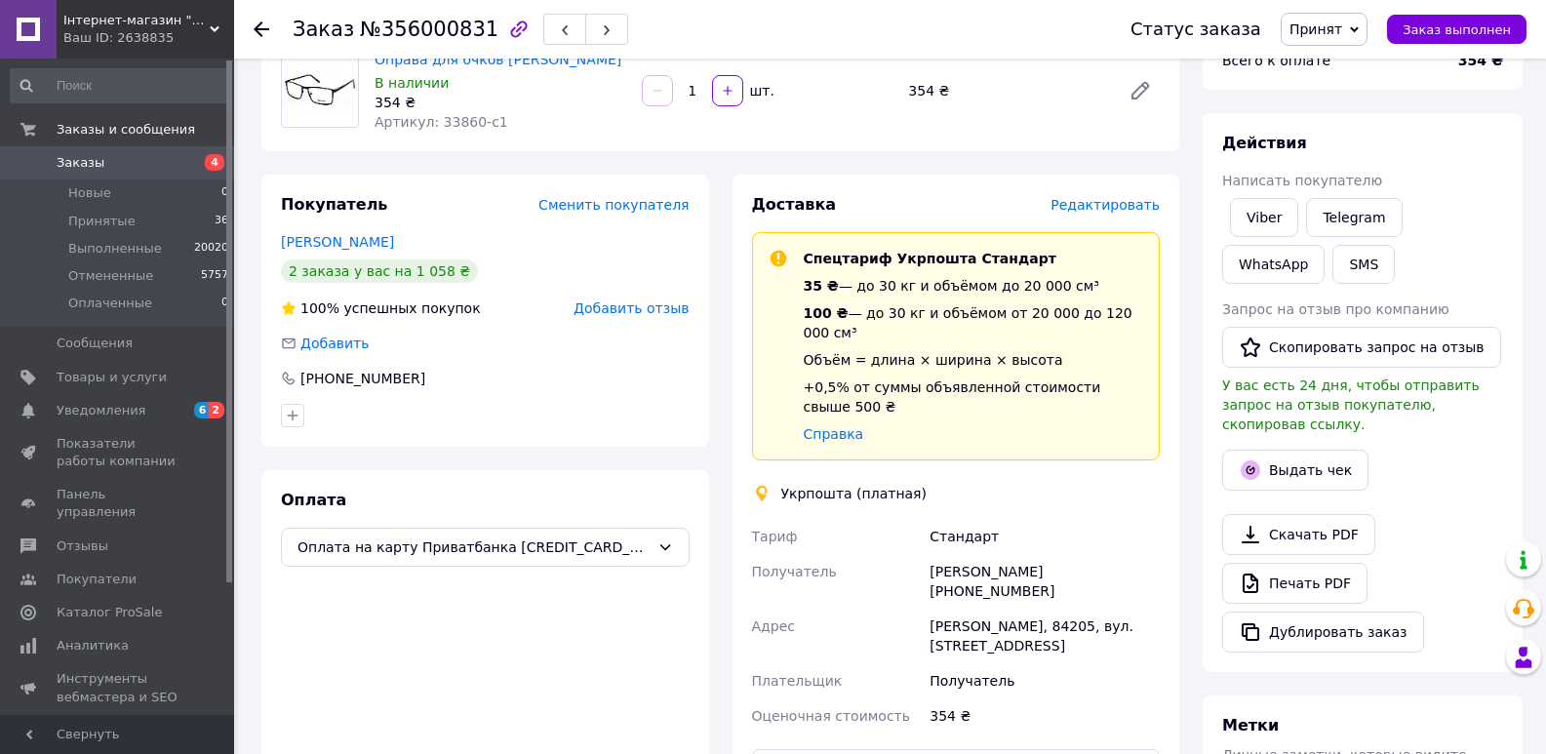
click at [1133, 204] on span "Редактировать" at bounding box center [1105, 205] width 109 height 16
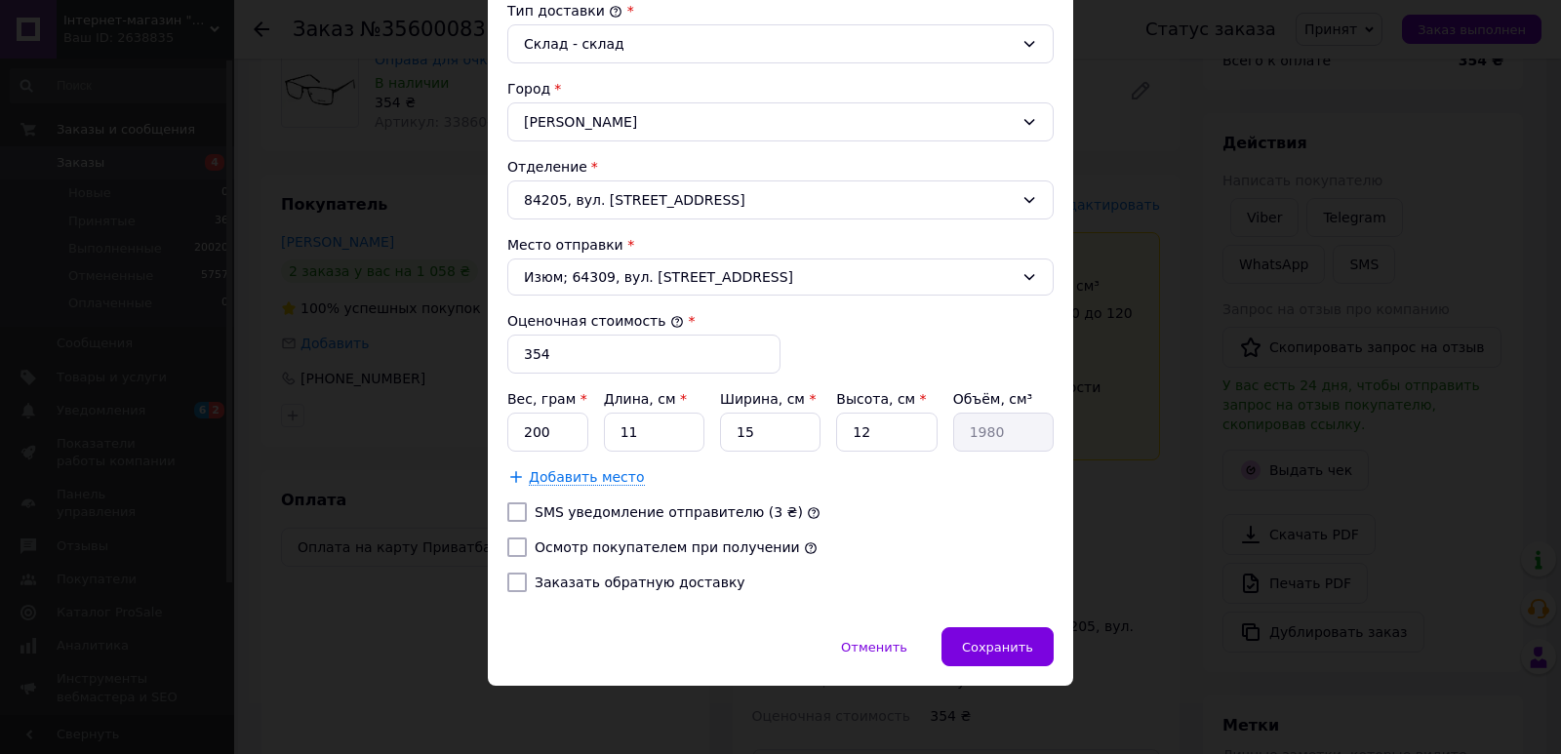
click at [1158, 409] on div "× Редактирование доставки Способ доставки Укрпошта (платная) Тариф * Стандарт П…" at bounding box center [780, 377] width 1561 height 754
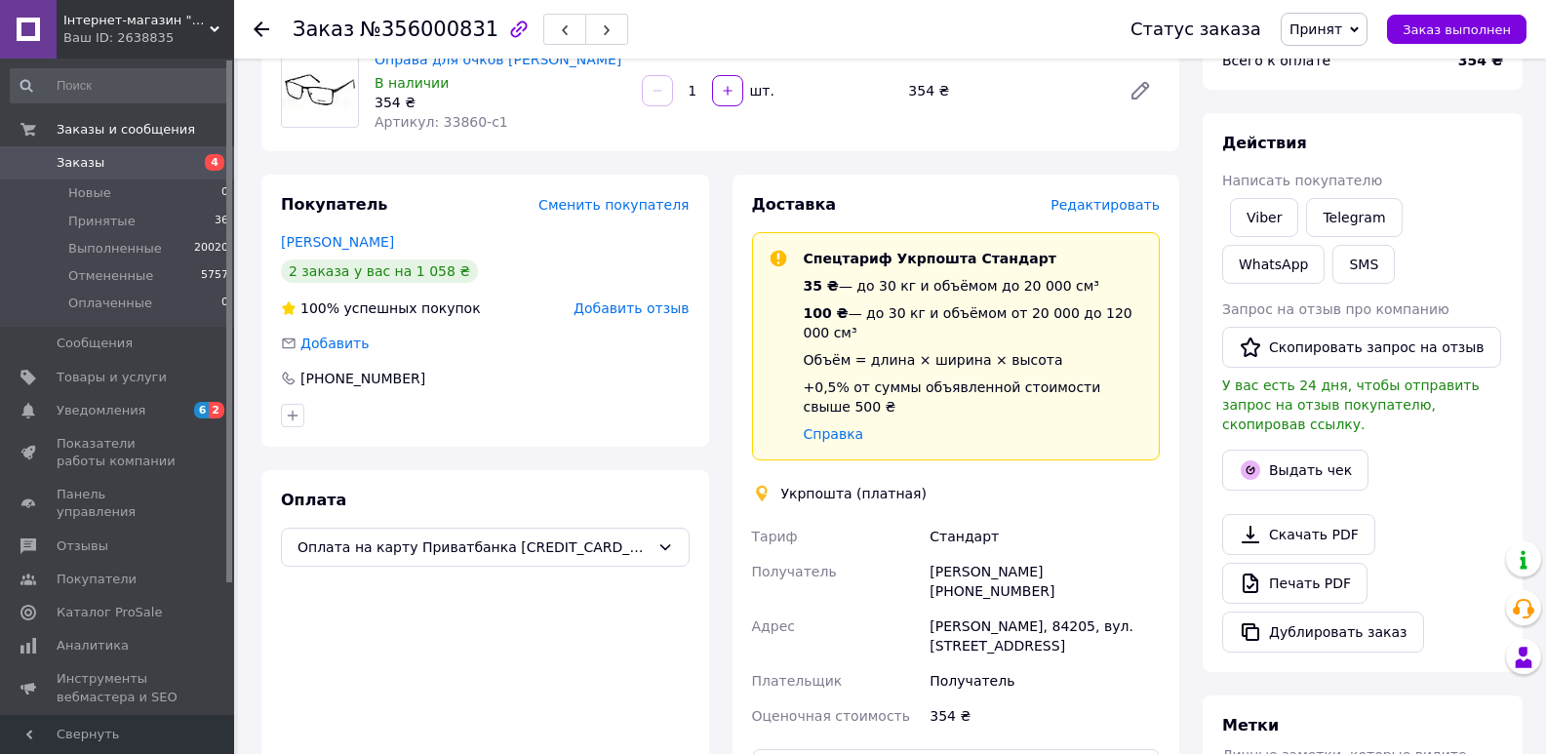
scroll to position [468, 0]
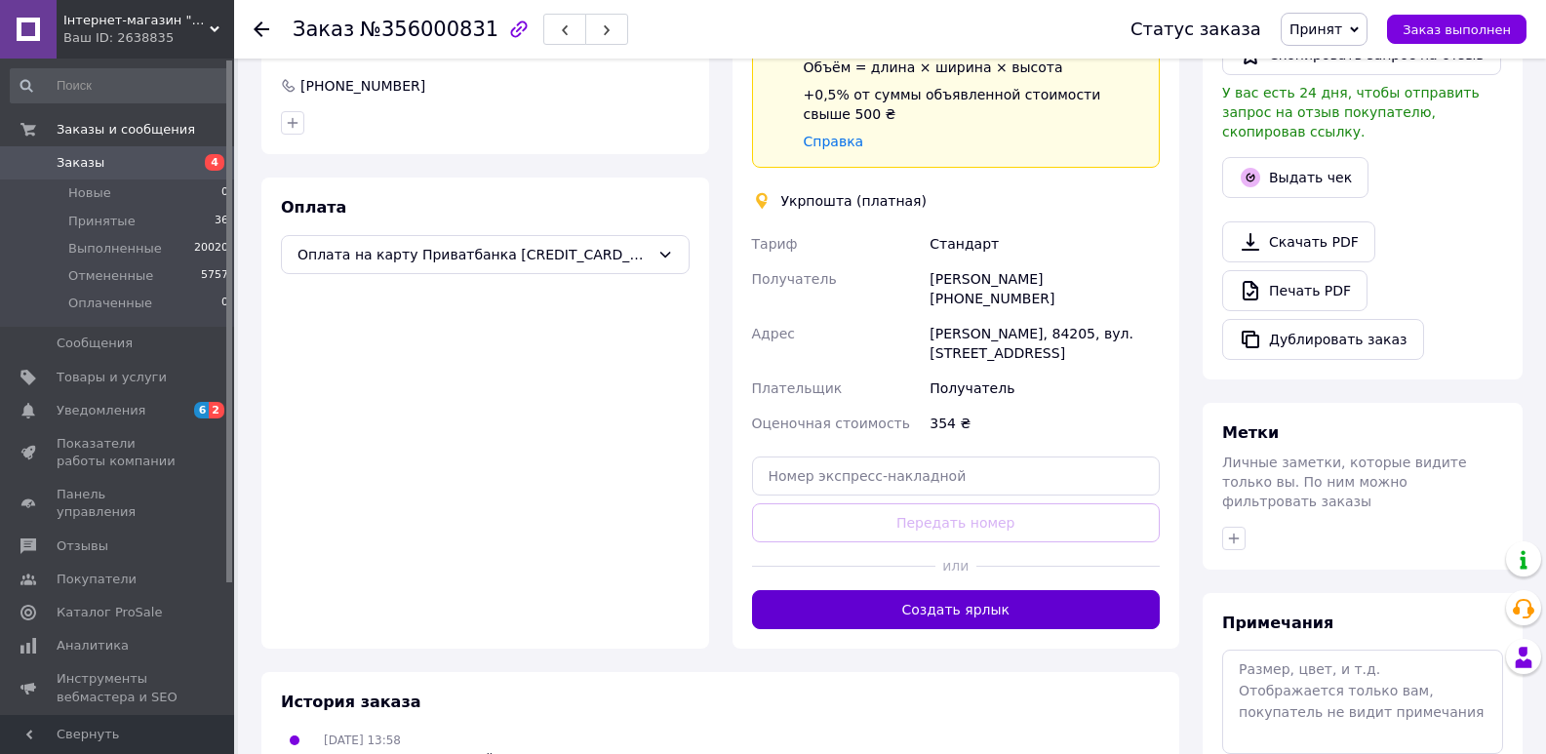
click at [1020, 590] on button "Создать ярлык" at bounding box center [956, 609] width 409 height 39
